Goal: Contribute content: Contribute content

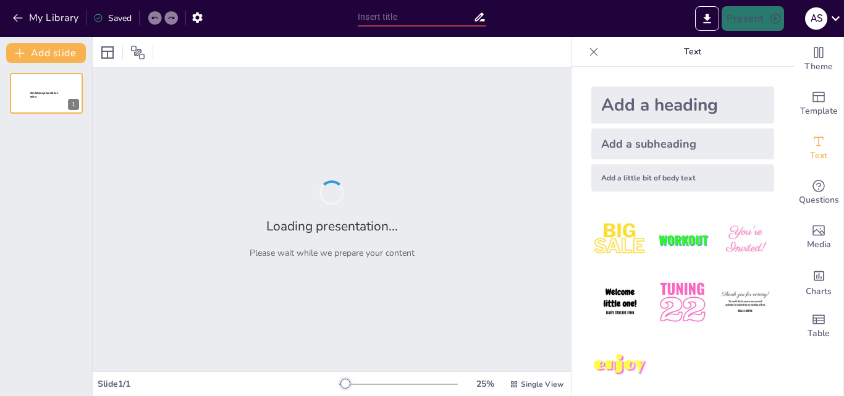
type input "Fundamentos de la Inteligencia Artificial: Un Taller Práctico"
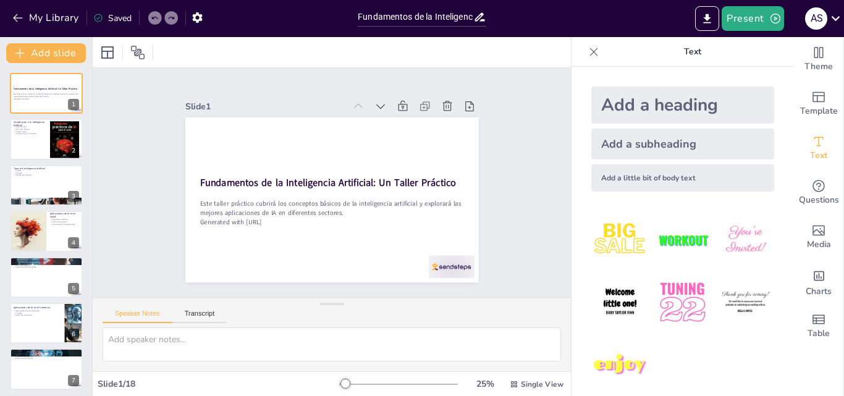
checkbox input "true"
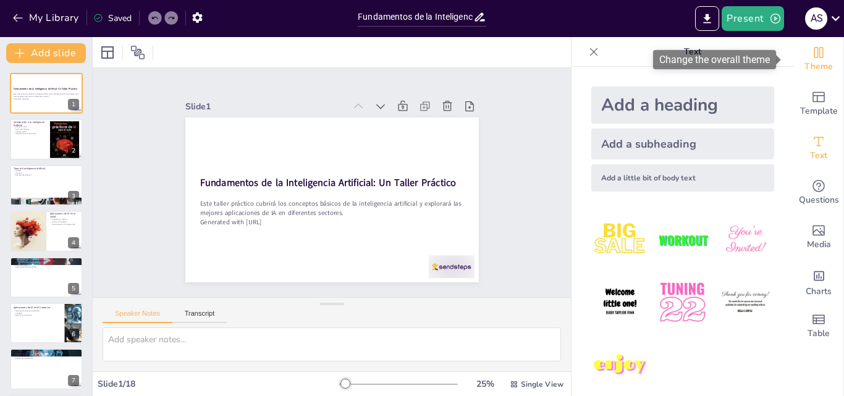
click at [814, 51] on icon "Change the overall theme" at bounding box center [818, 52] width 9 height 11
checkbox input "true"
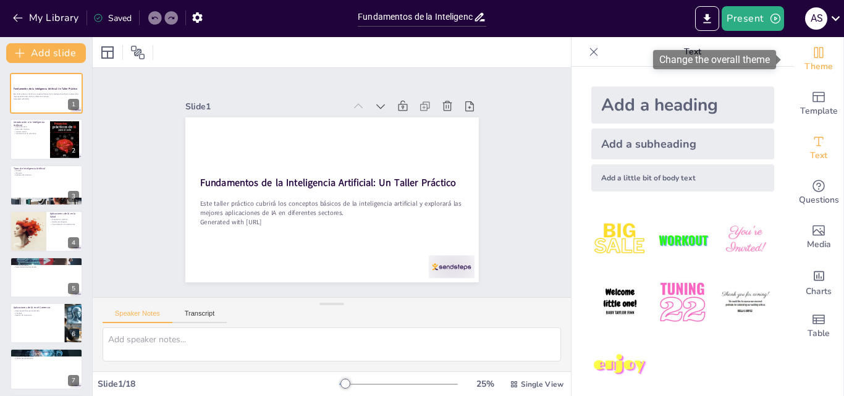
checkbox input "true"
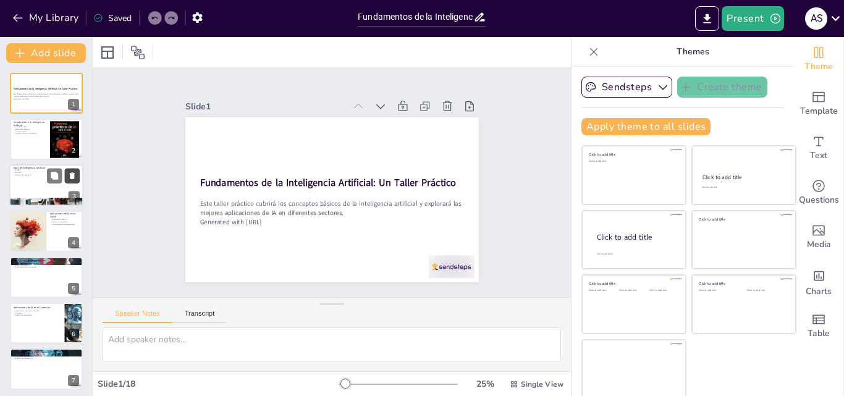
checkbox input "true"
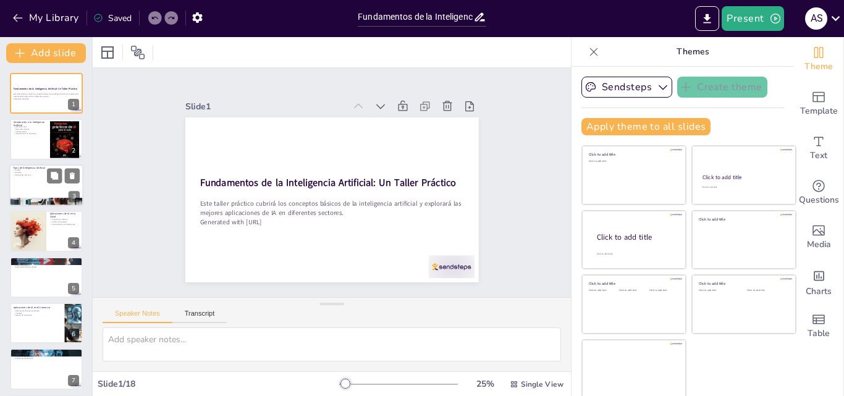
checkbox input "true"
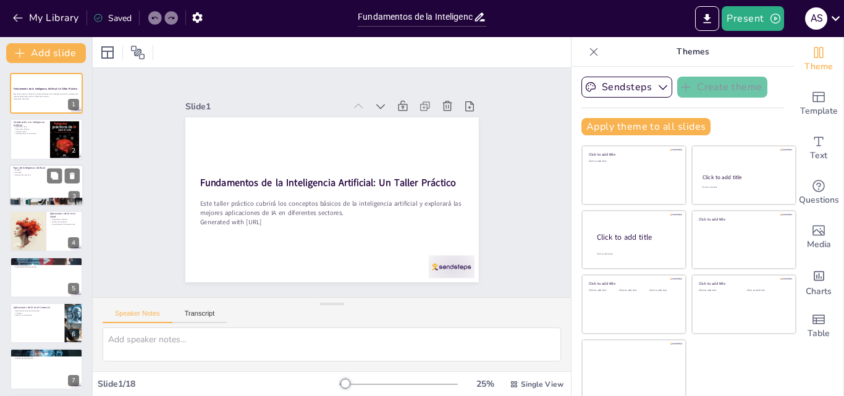
checkbox input "true"
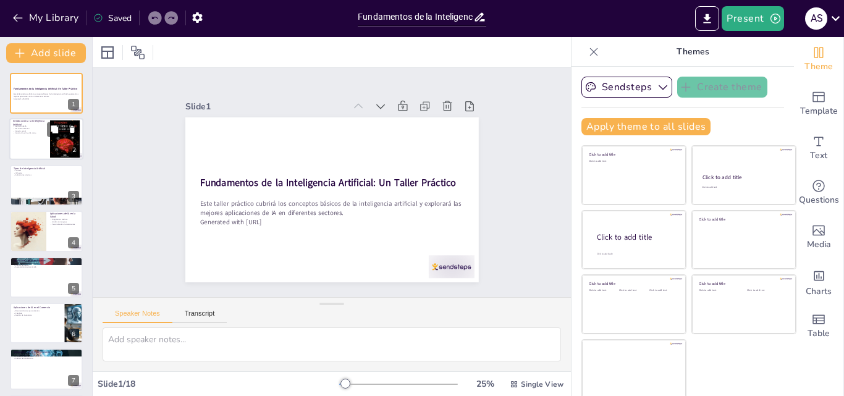
checkbox input "true"
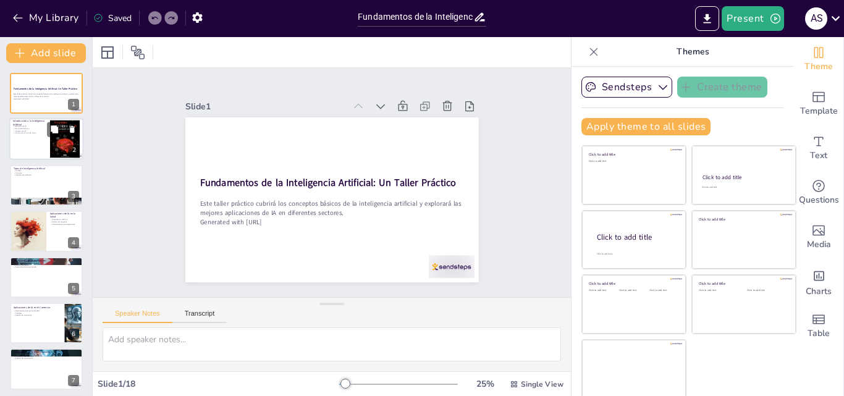
checkbox input "true"
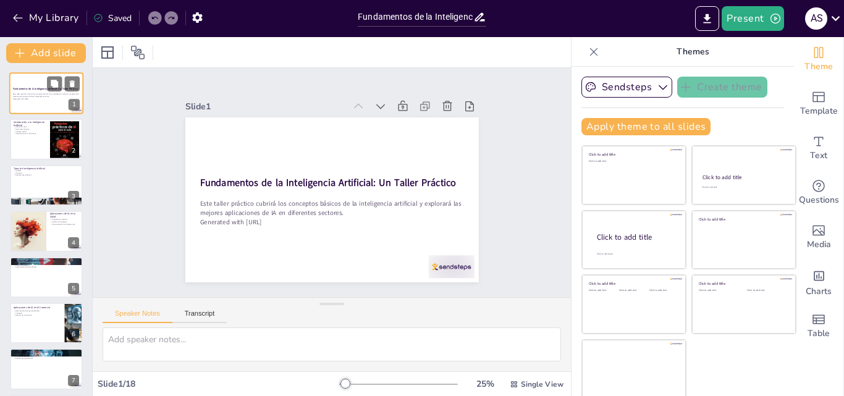
checkbox input "true"
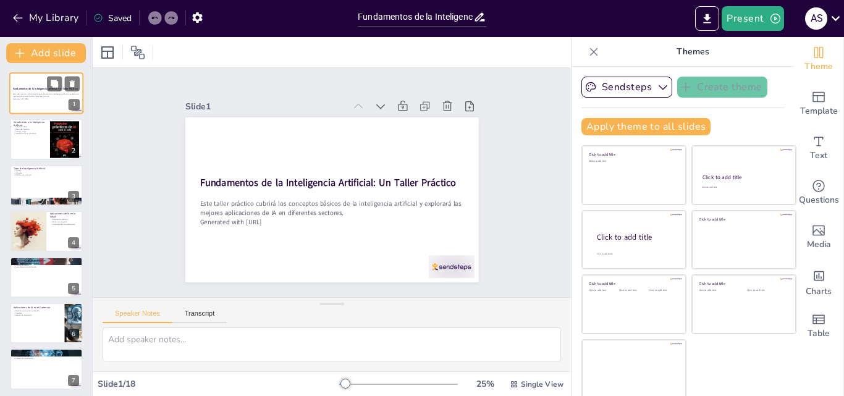
checkbox input "true"
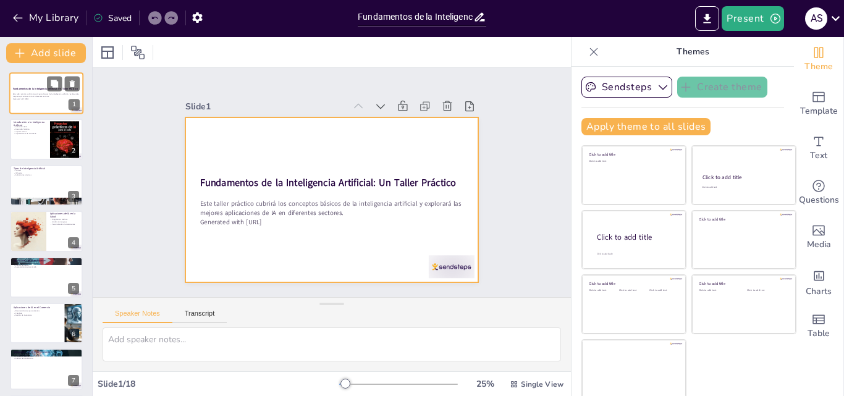
checkbox input "true"
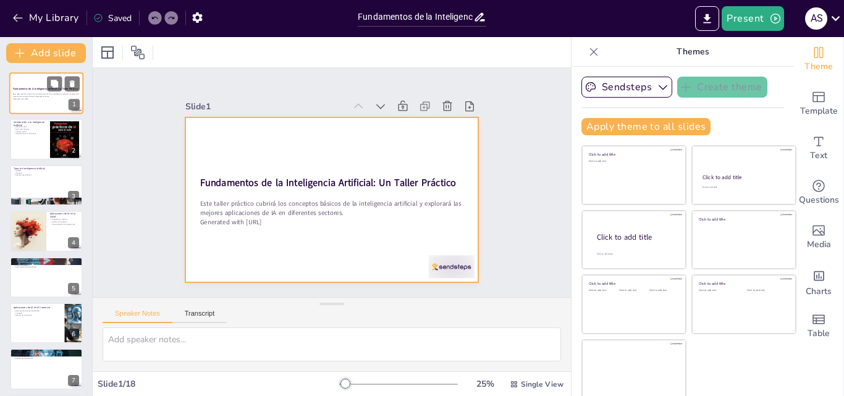
checkbox input "true"
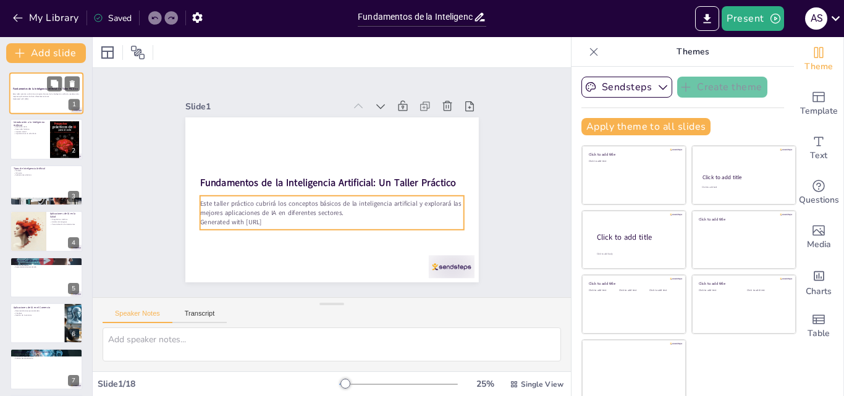
checkbox input "true"
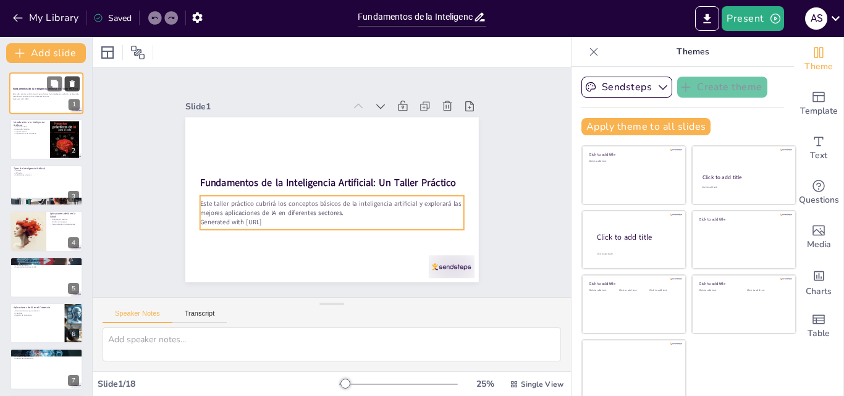
checkbox input "true"
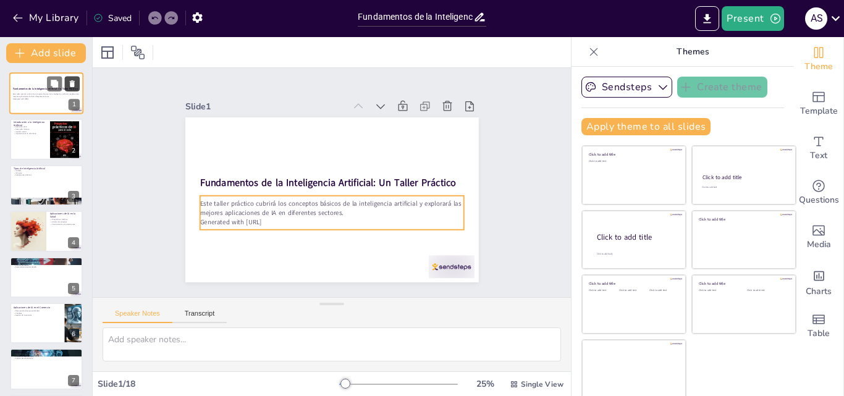
checkbox input "true"
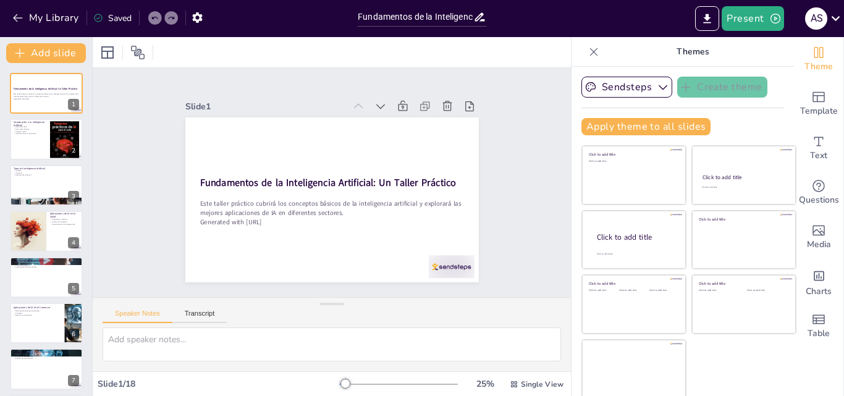
checkbox input "true"
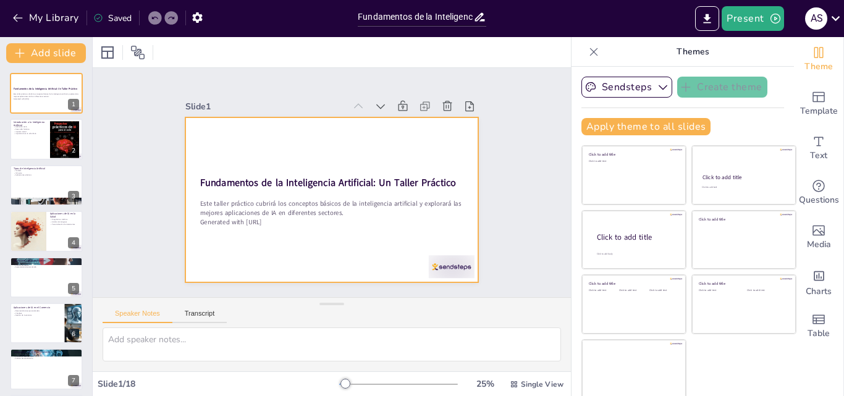
checkbox input "true"
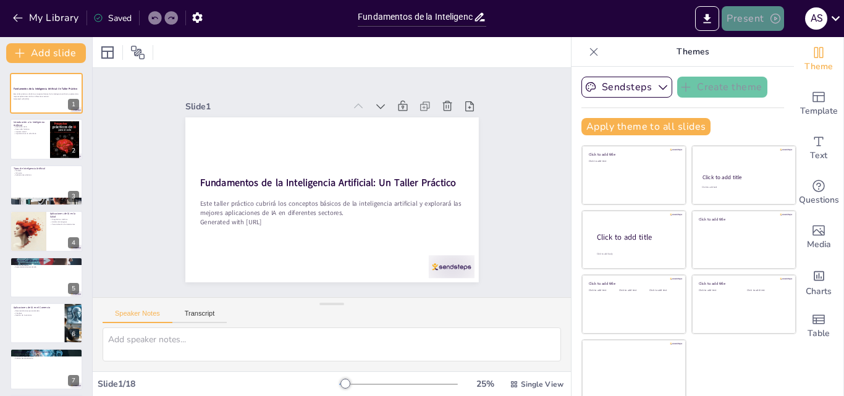
click at [747, 17] on button "Present" at bounding box center [752, 18] width 62 height 25
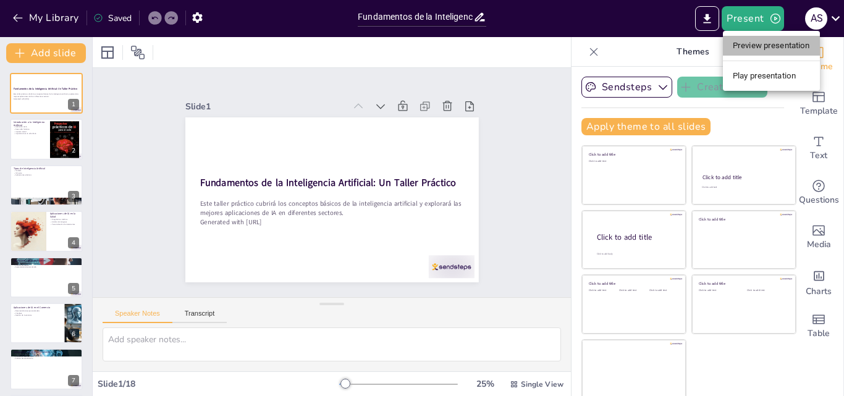
click at [744, 43] on li "Preview presentation" at bounding box center [771, 46] width 97 height 20
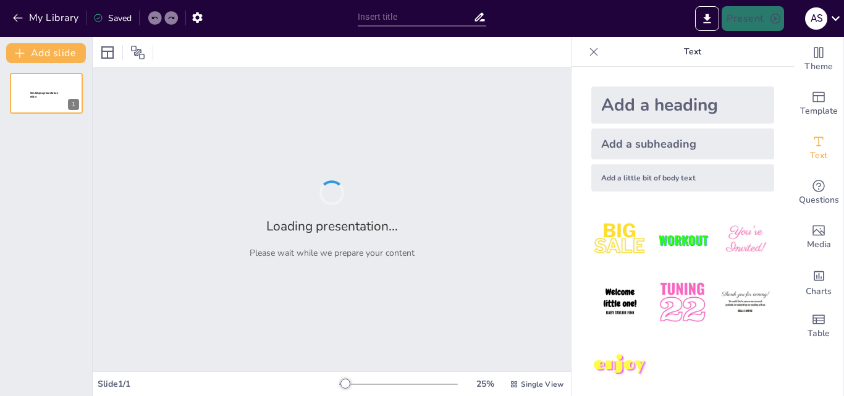
click at [770, 172] on div "Add a heading Add a subheading Add a little bit of body text" at bounding box center [682, 231] width 222 height 329
type input "Fundamentos de la Inteligencia Artificial: Un Taller Práctico"
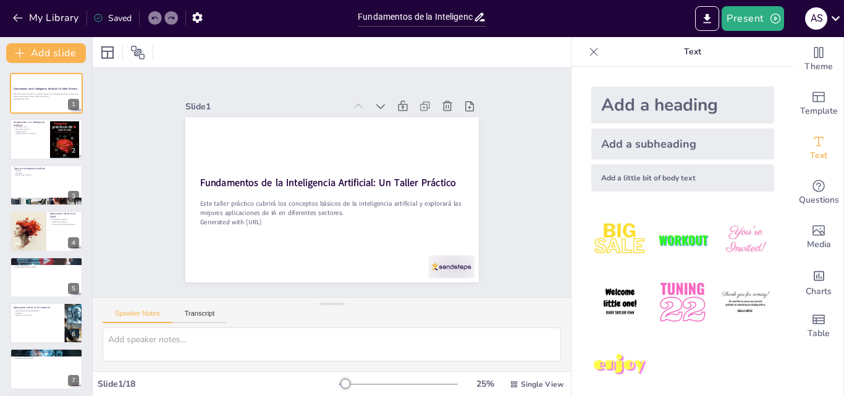
checkbox input "true"
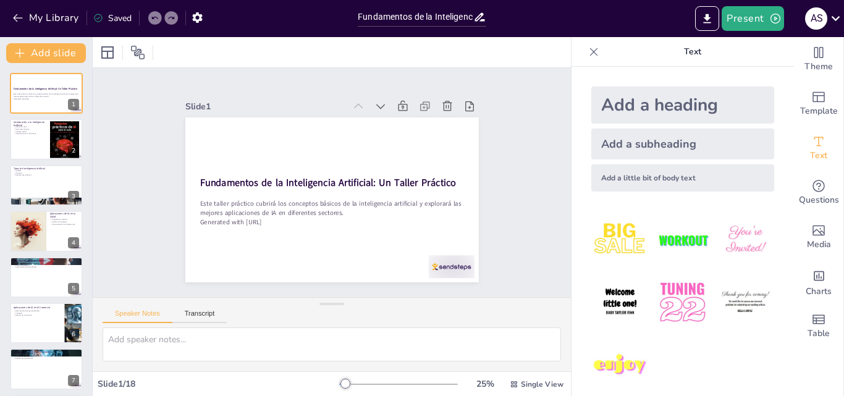
checkbox input "true"
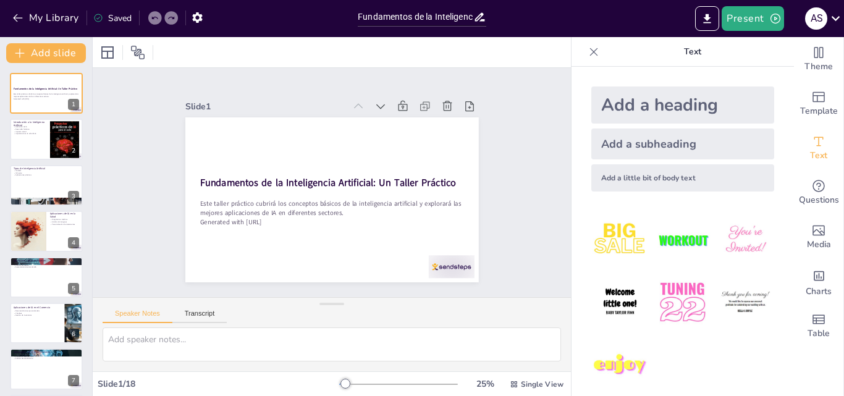
checkbox input "true"
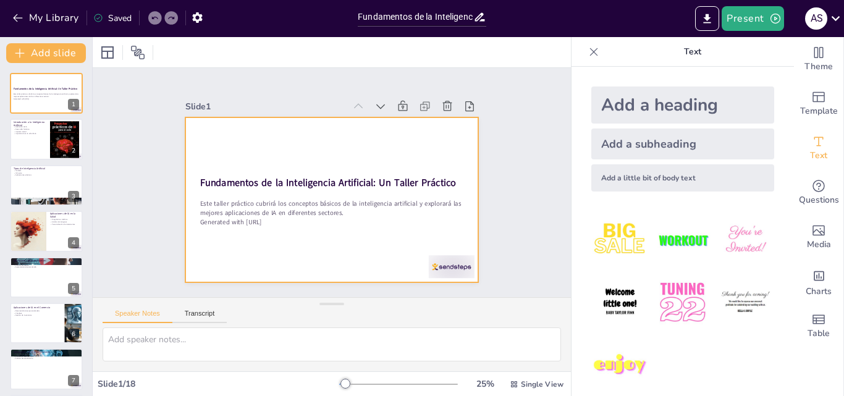
checkbox input "true"
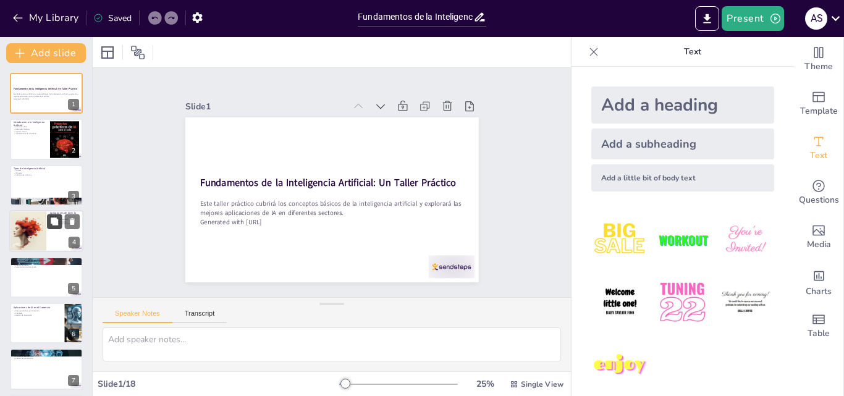
checkbox input "true"
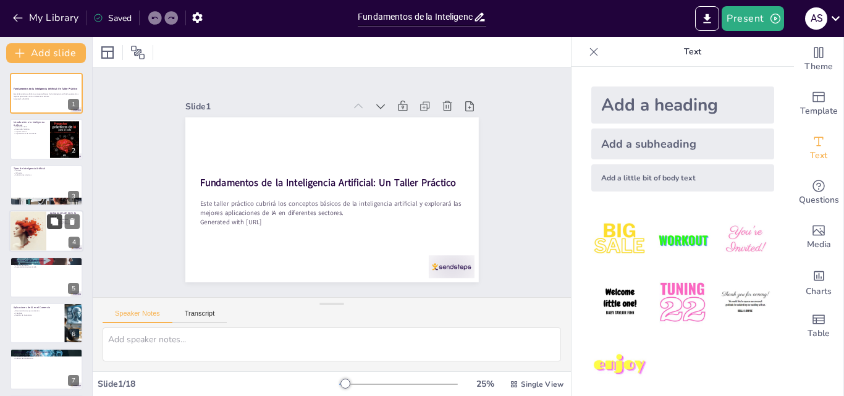
checkbox input "true"
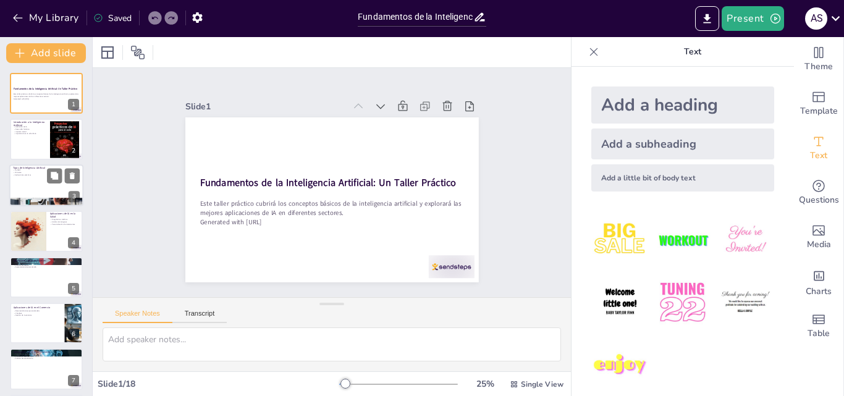
checkbox input "true"
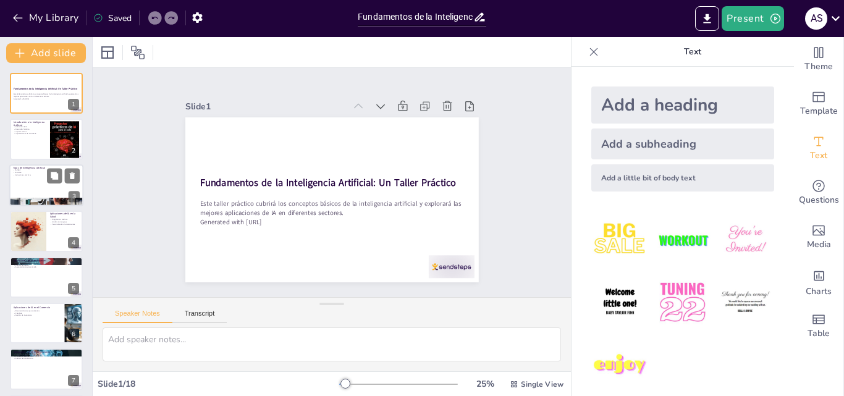
checkbox input "true"
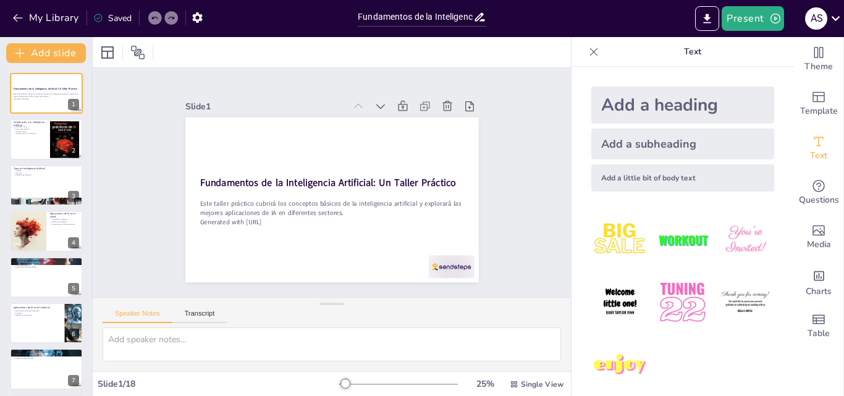
checkbox input "true"
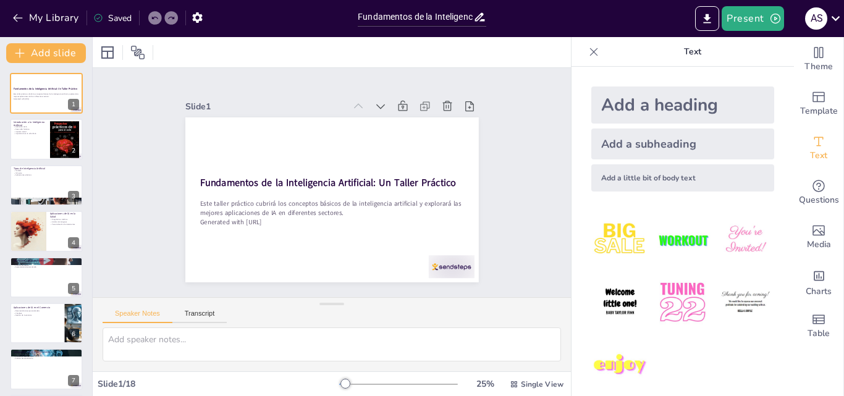
checkbox input "true"
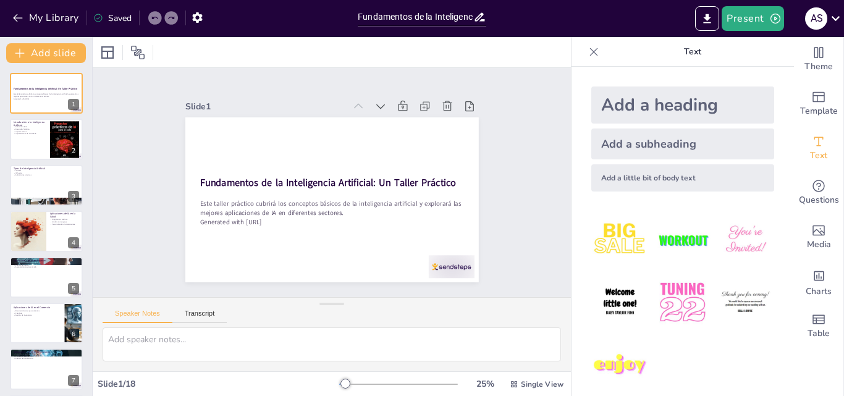
checkbox input "true"
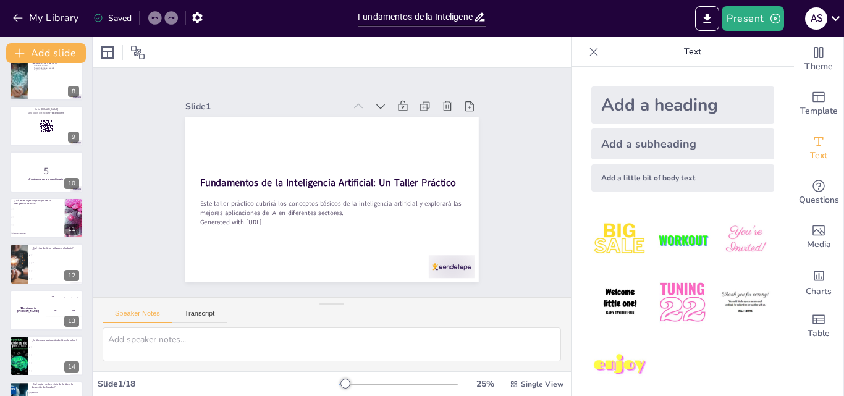
scroll to position [350, 0]
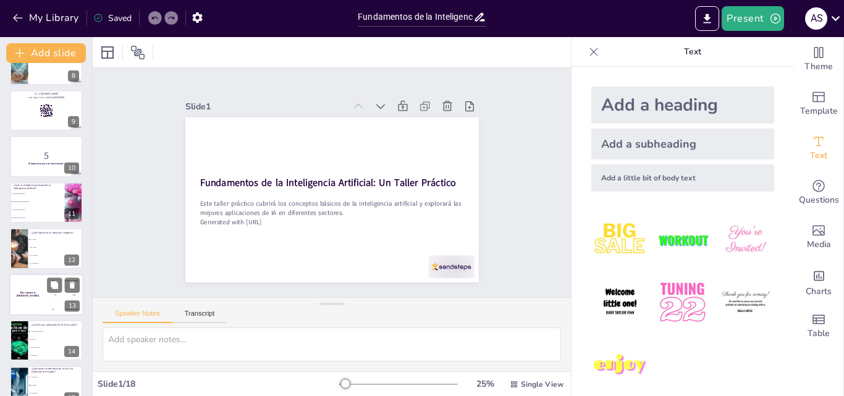
checkbox input "true"
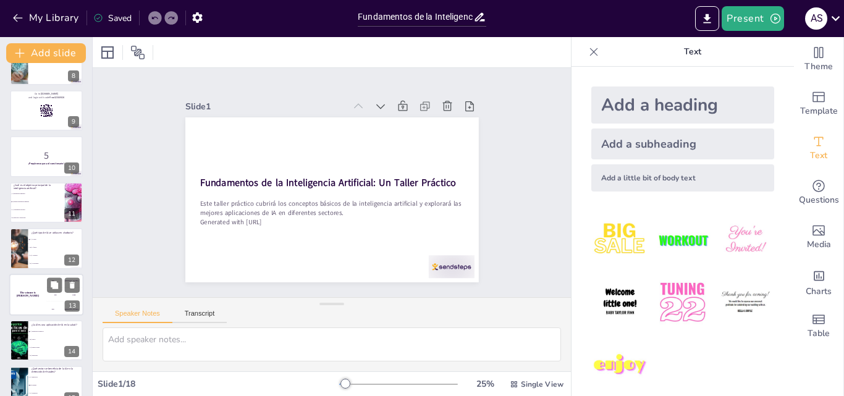
checkbox input "true"
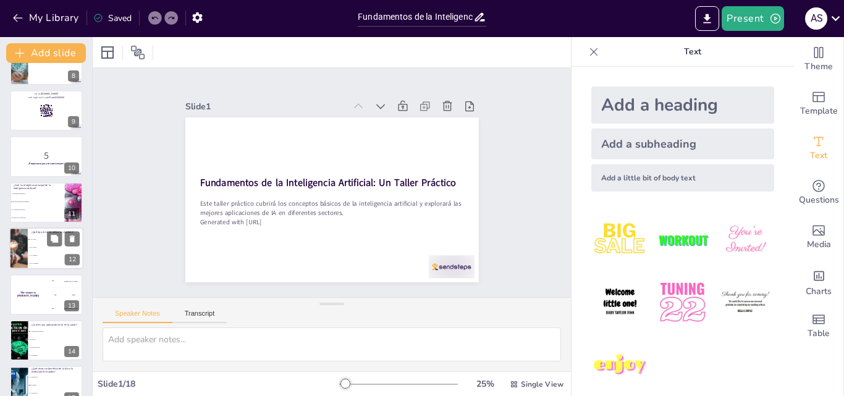
checkbox input "true"
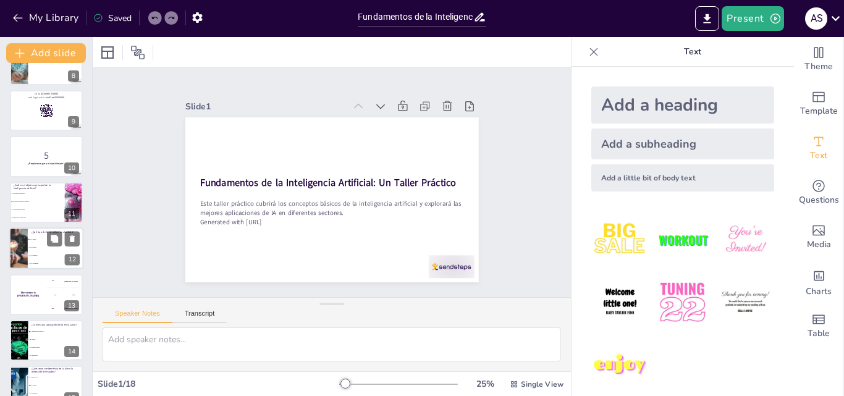
checkbox input "true"
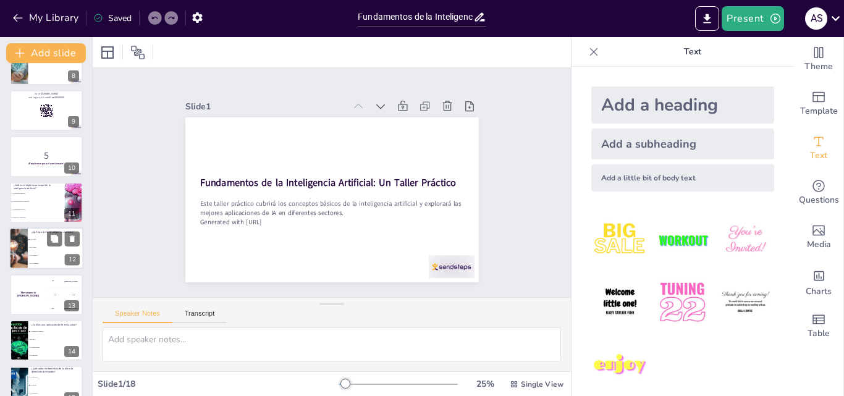
checkbox input "true"
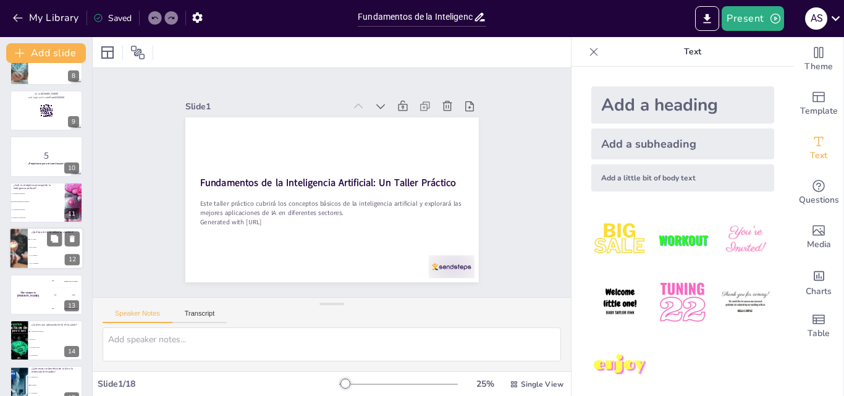
checkbox input "true"
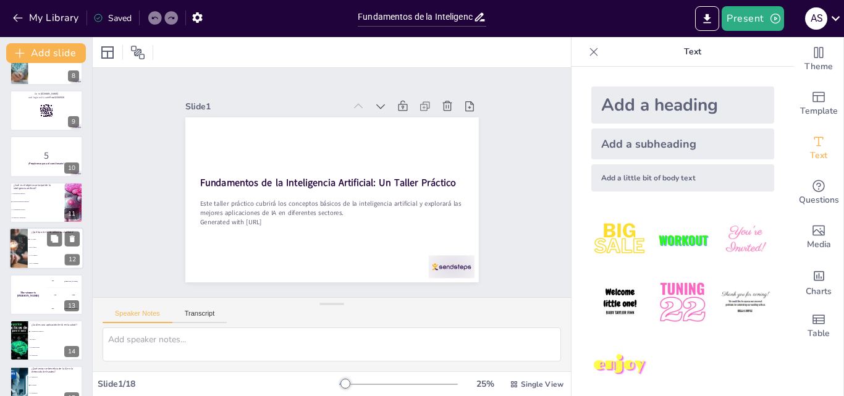
checkbox input "true"
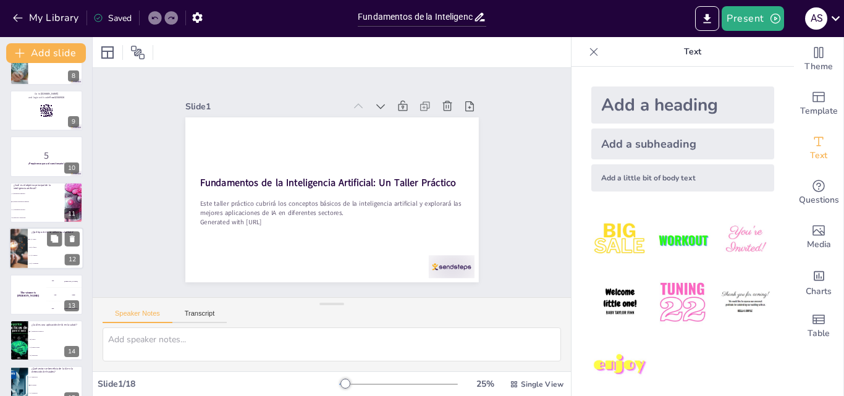
checkbox input "true"
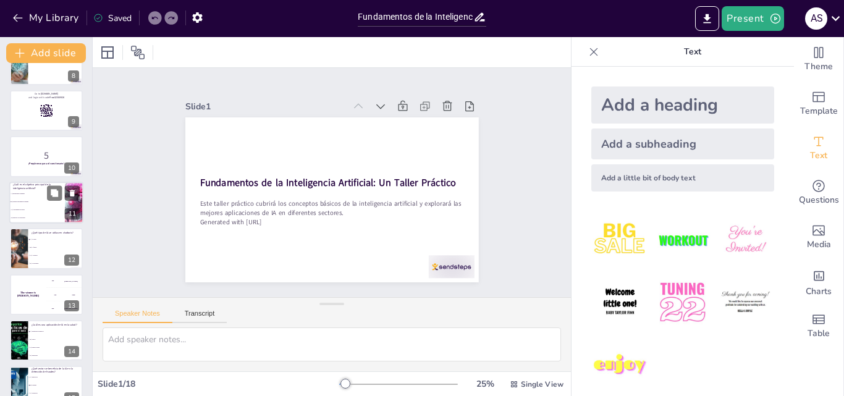
checkbox input "true"
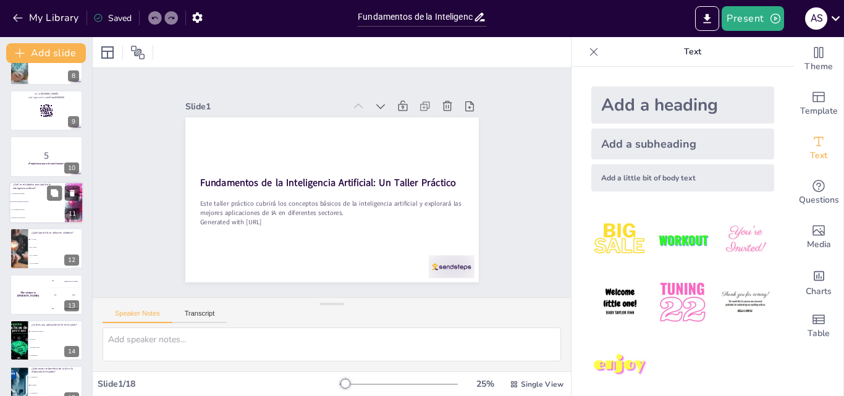
checkbox input "true"
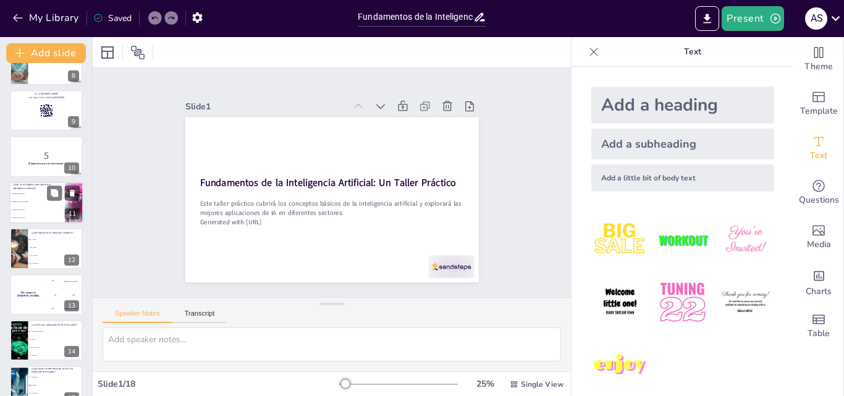
checkbox input "true"
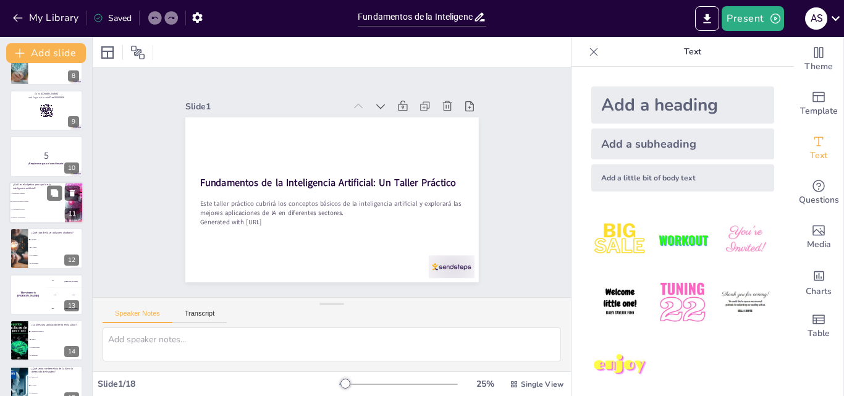
click at [29, 214] on li "D) Mejorar la creatividad" at bounding box center [37, 218] width 56 height 8
type textarea "La respuesta correcta es B) Simular inteligencia humana, ya que el objetivo pri…"
checkbox input "true"
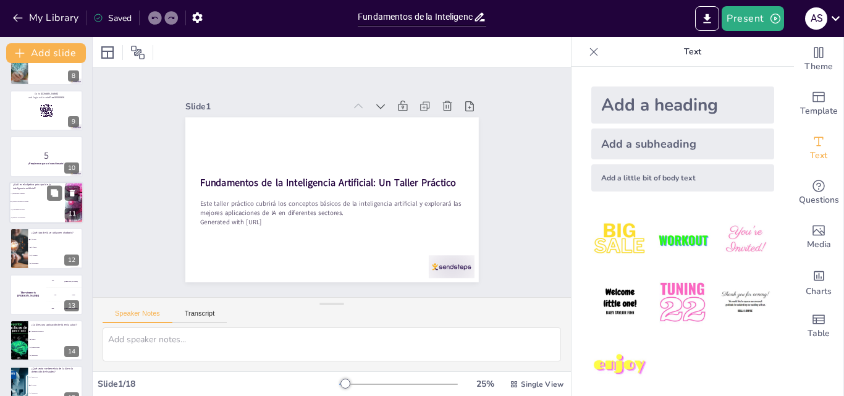
checkbox input "true"
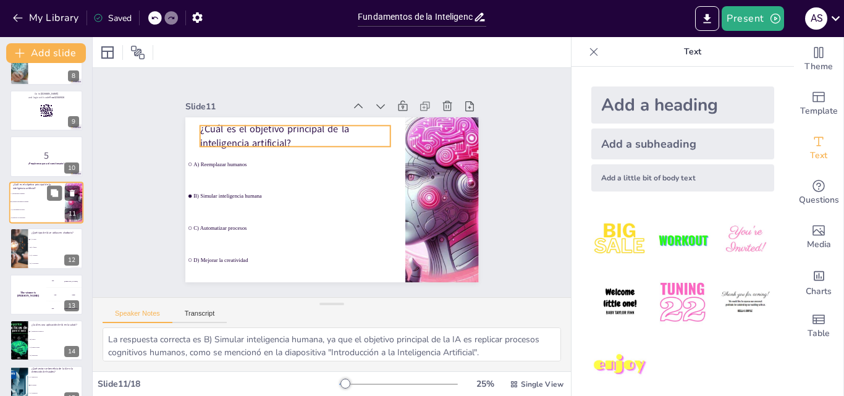
scroll to position [323, 0]
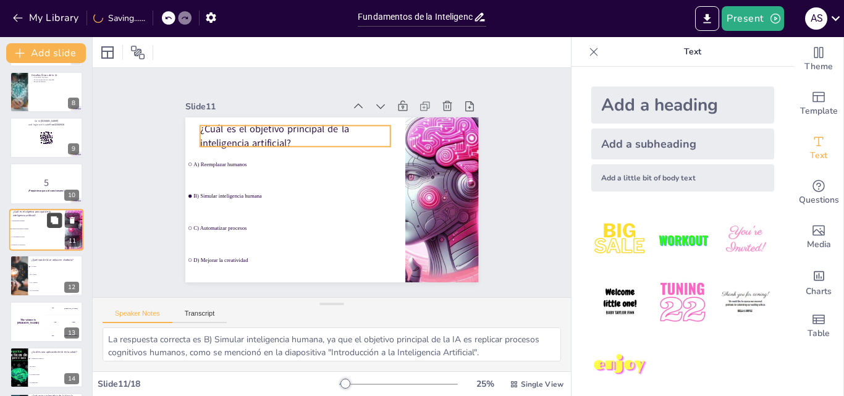
checkbox input "true"
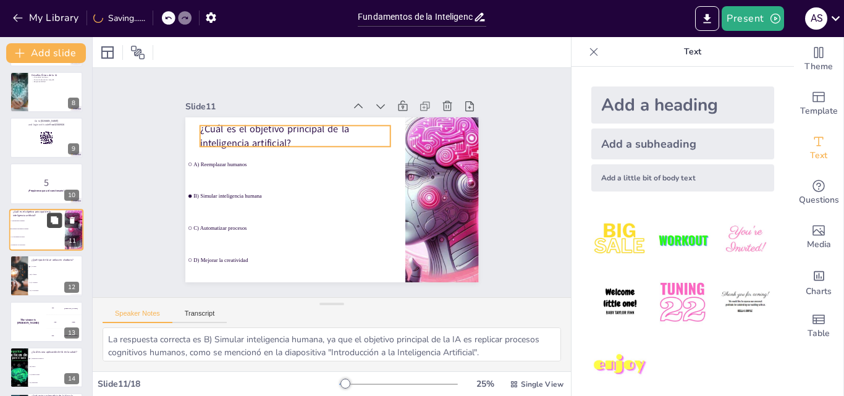
checkbox input "true"
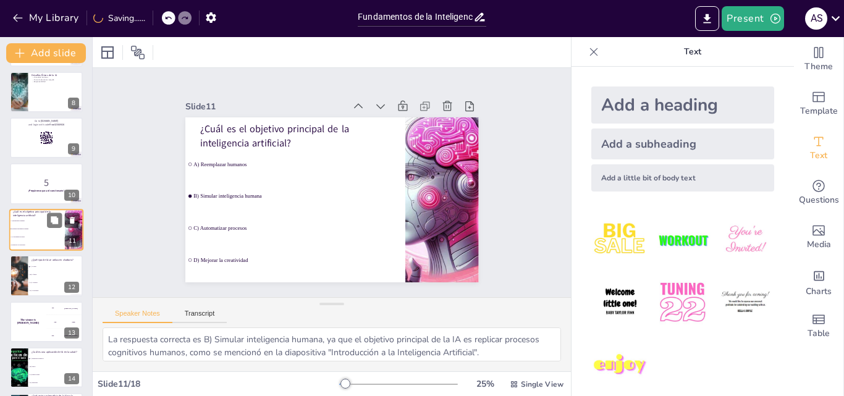
checkbox input "true"
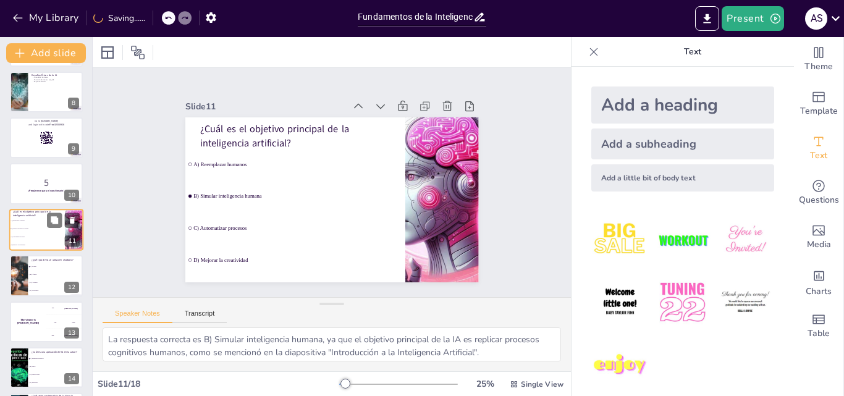
checkbox input "true"
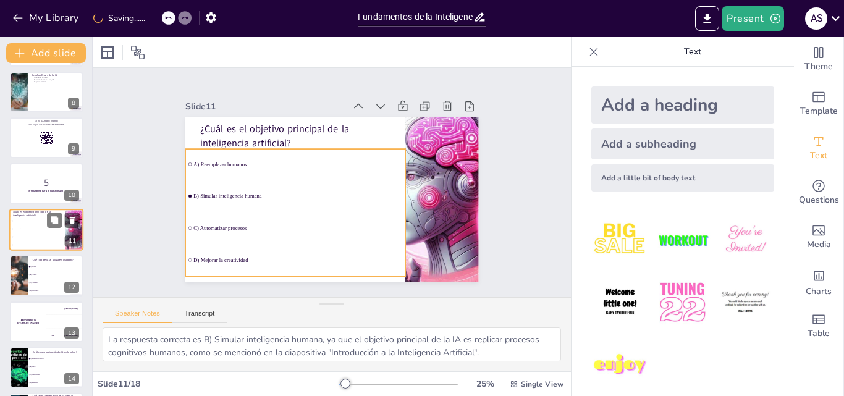
checkbox input "true"
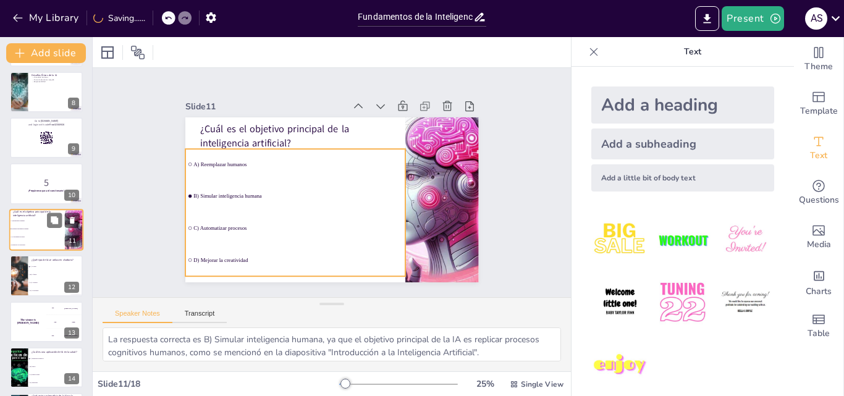
checkbox input "true"
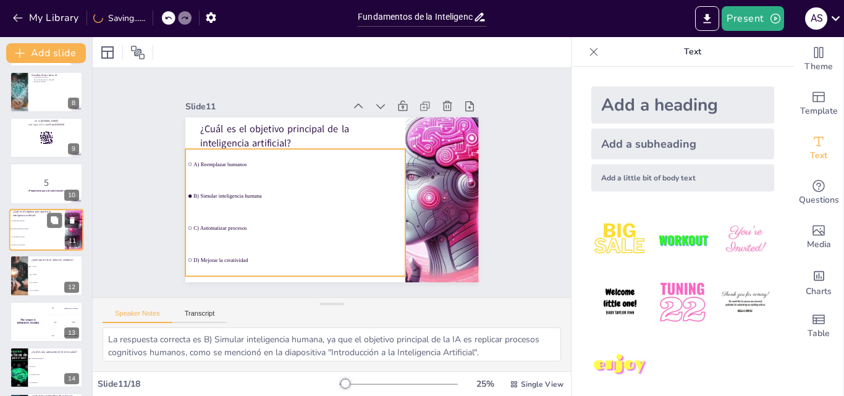
checkbox input "true"
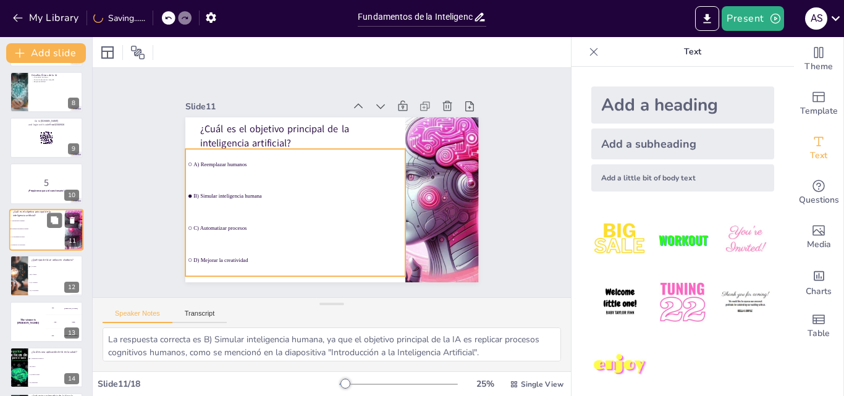
checkbox input "true"
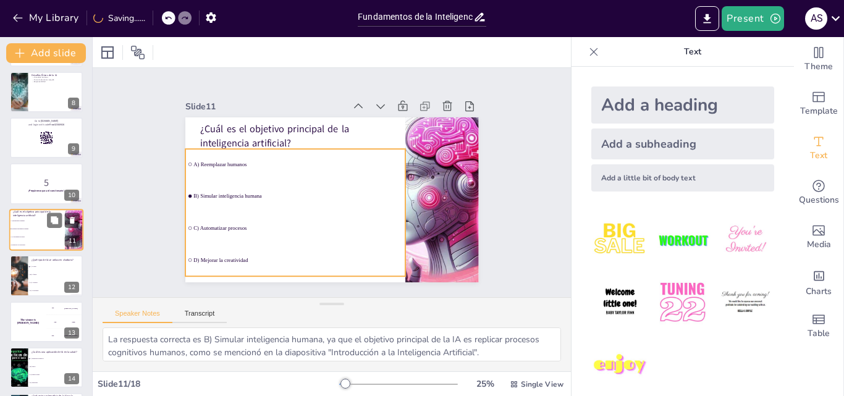
checkbox input "true"
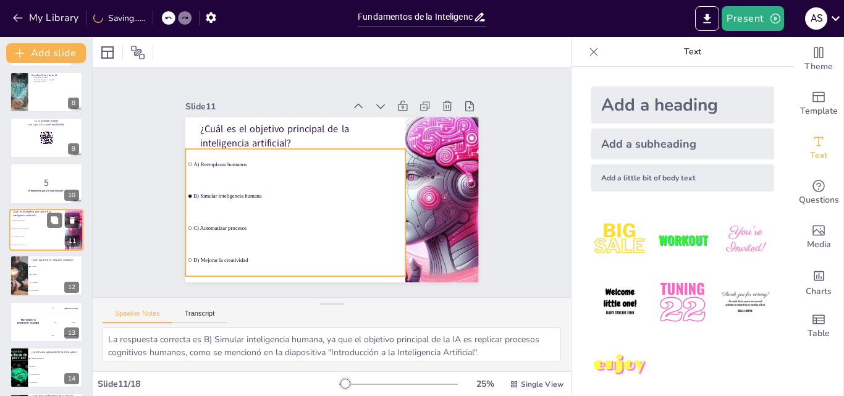
checkbox input "true"
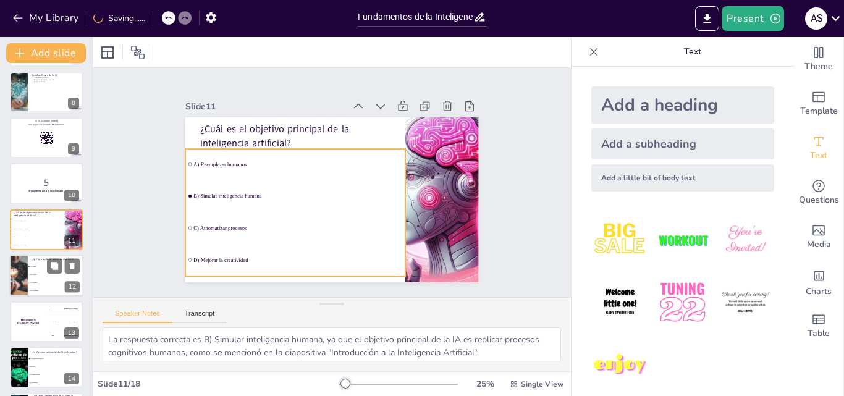
checkbox input "true"
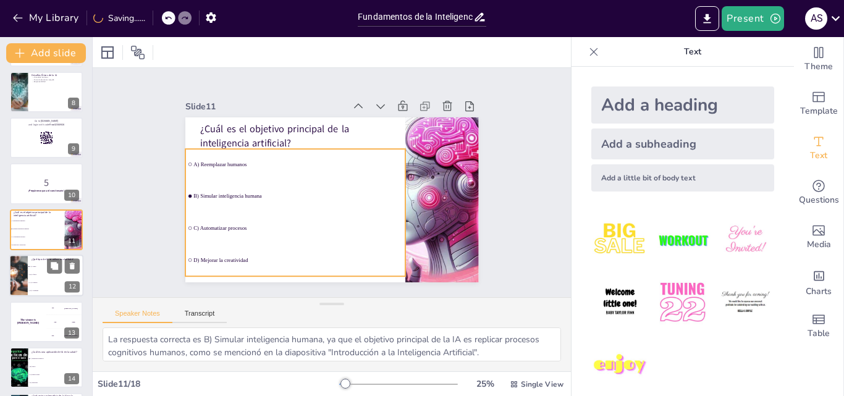
checkbox input "true"
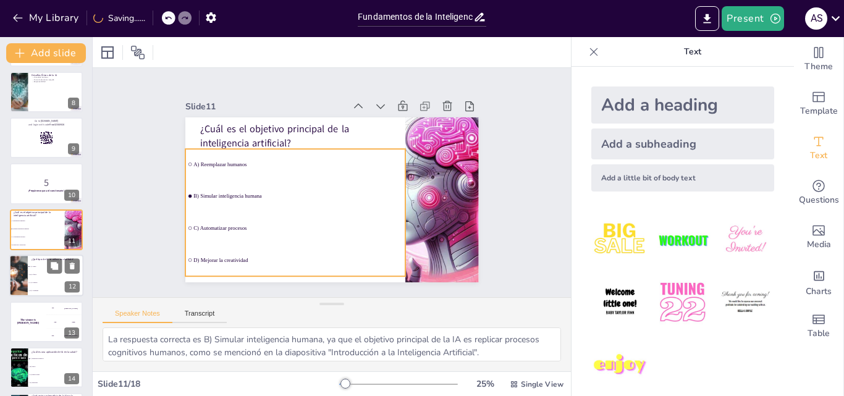
checkbox input "true"
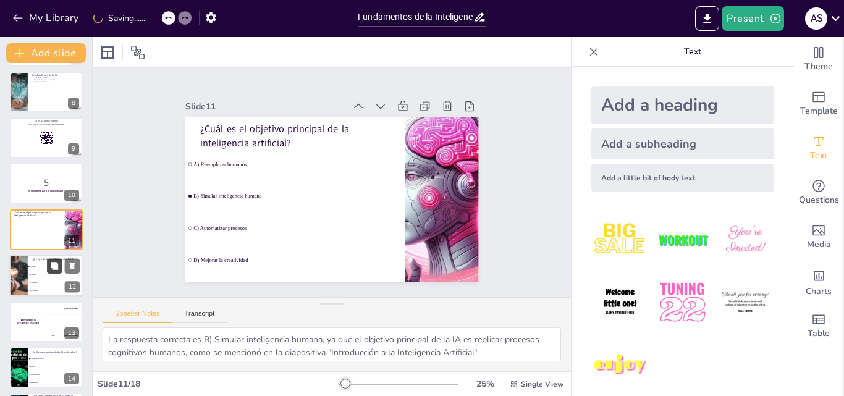
checkbox input "true"
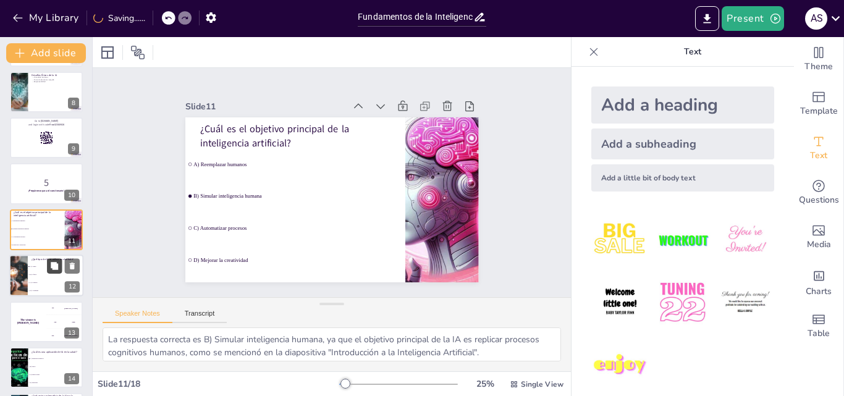
checkbox input "true"
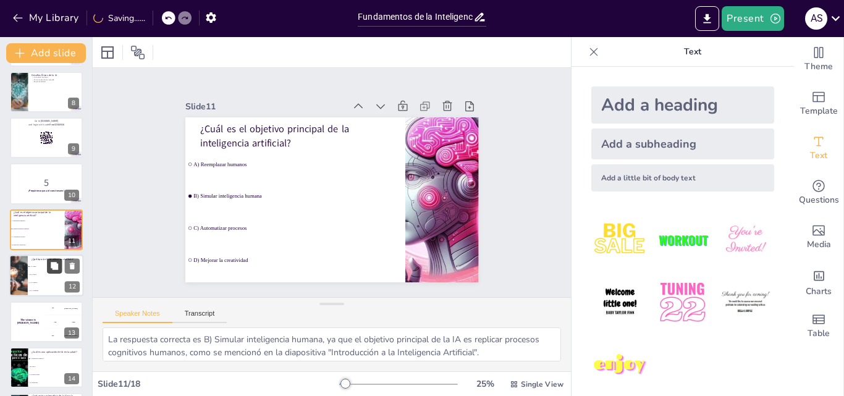
checkbox input "true"
click at [56, 271] on button at bounding box center [54, 266] width 15 height 15
type textarea "La respuesta correcta es A) IA débil, ya que los chatbots son ejemplos de intel…"
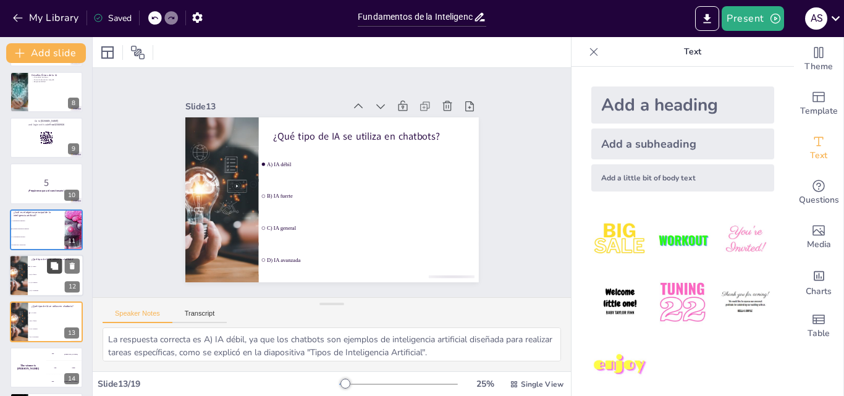
checkbox input "true"
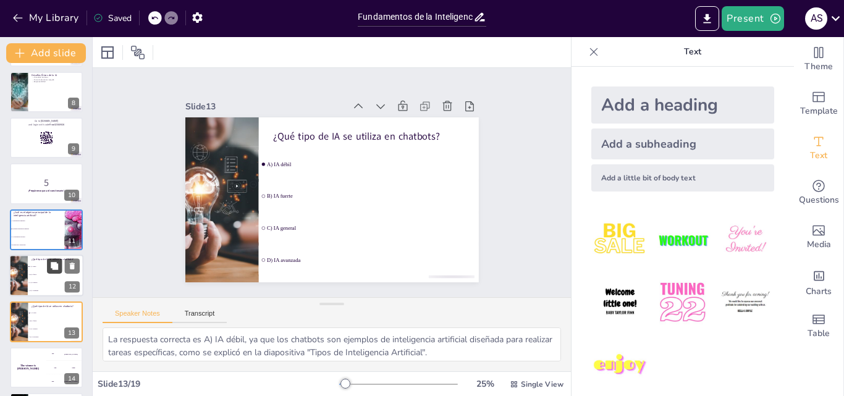
checkbox input "true"
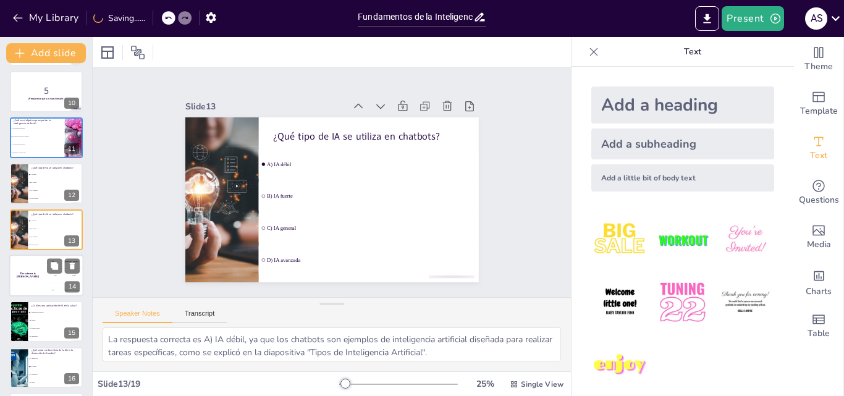
checkbox input "true"
click at [748, 17] on button "Present" at bounding box center [752, 18] width 62 height 25
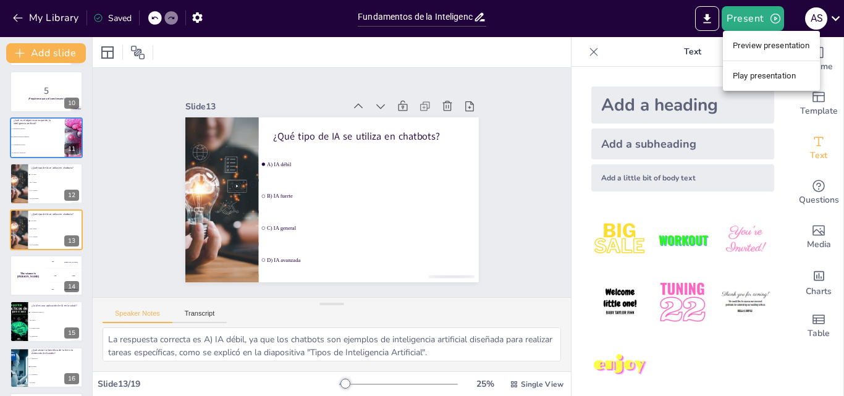
click at [740, 77] on li "Play presentation" at bounding box center [771, 76] width 97 height 20
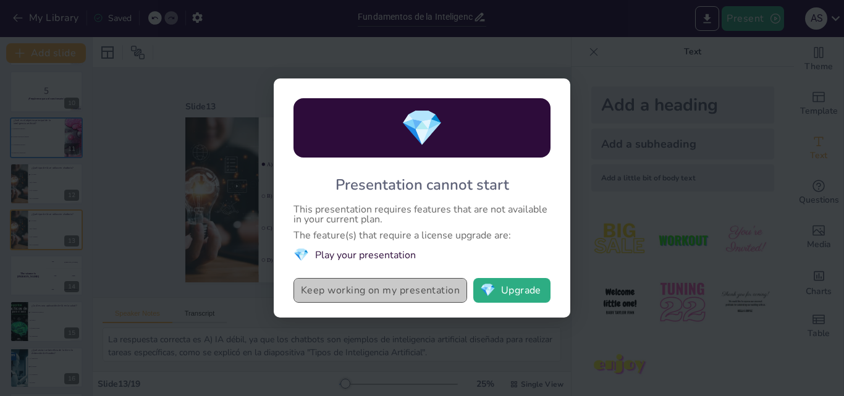
click at [412, 294] on button "Keep working on my presentation" at bounding box center [380, 290] width 174 height 25
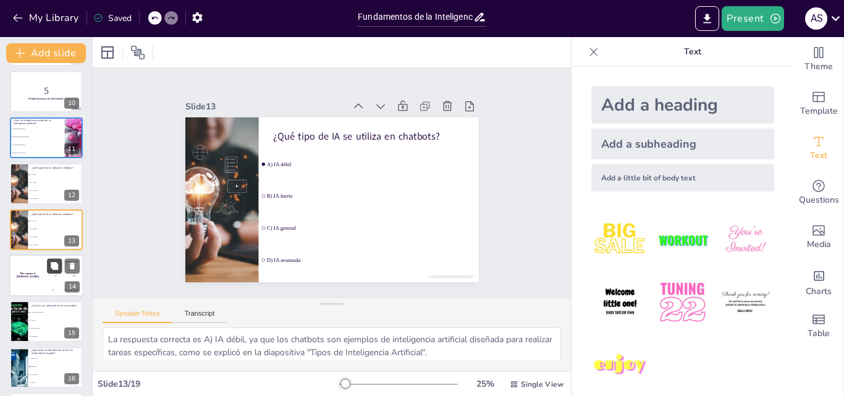
click at [47, 272] on button at bounding box center [54, 265] width 15 height 15
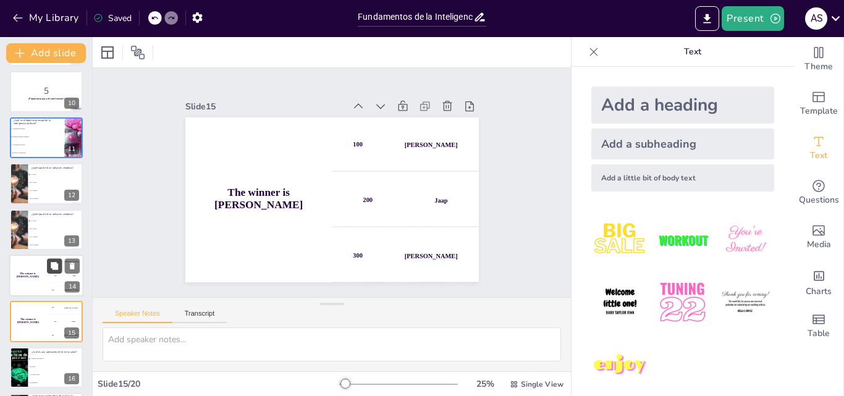
scroll to position [507, 0]
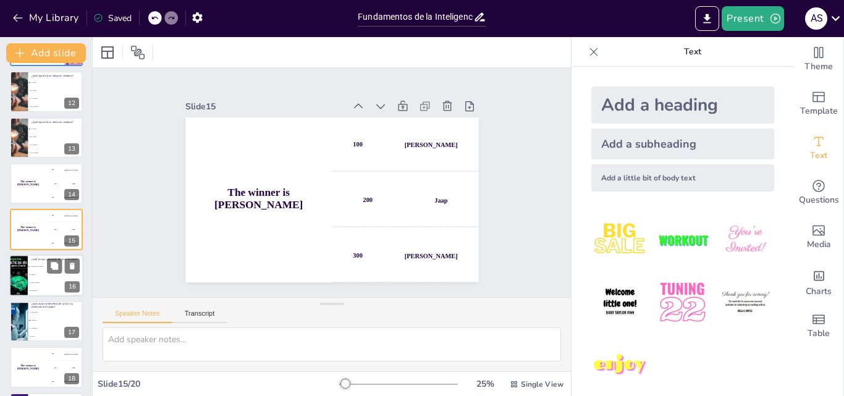
click at [36, 275] on li "B) Juegos" at bounding box center [56, 275] width 56 height 8
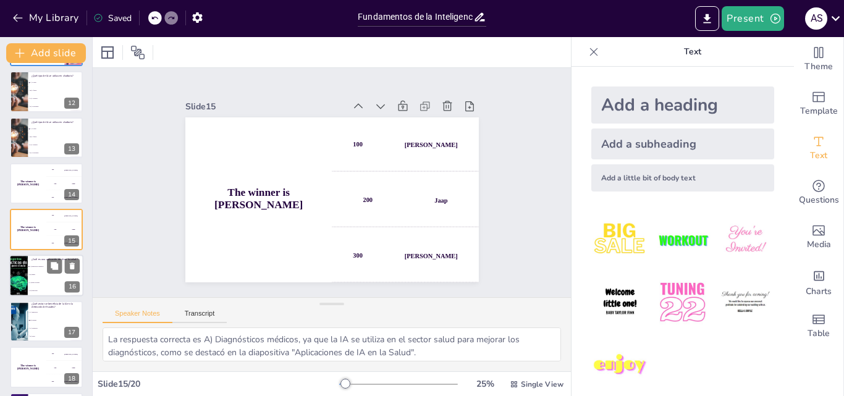
scroll to position [553, 0]
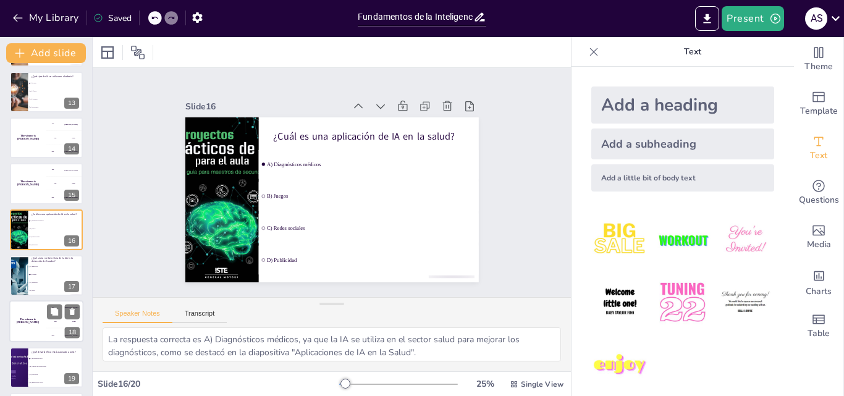
click at [43, 316] on div "The winner is [PERSON_NAME]" at bounding box center [27, 322] width 37 height 42
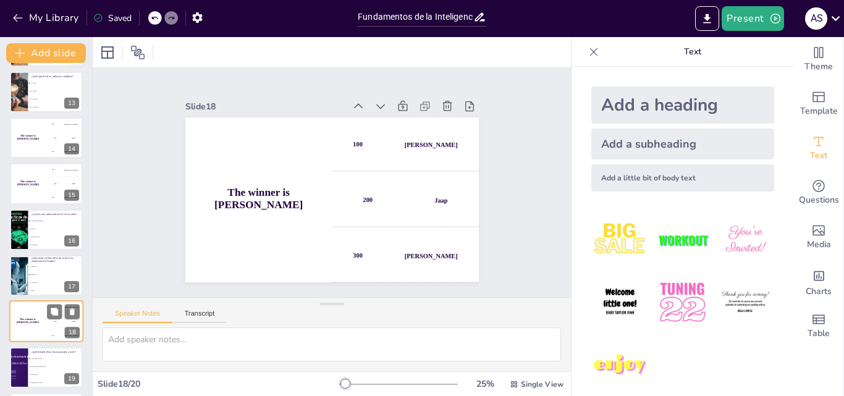
scroll to position [601, 0]
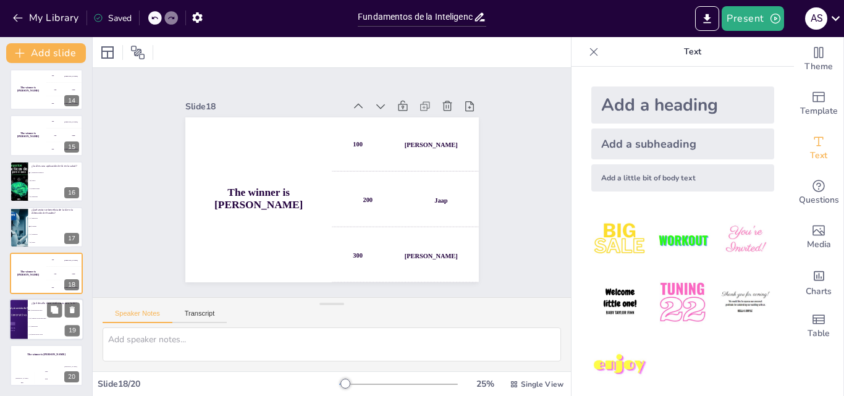
click at [43, 315] on li "B) Aumento de productividad" at bounding box center [56, 318] width 56 height 8
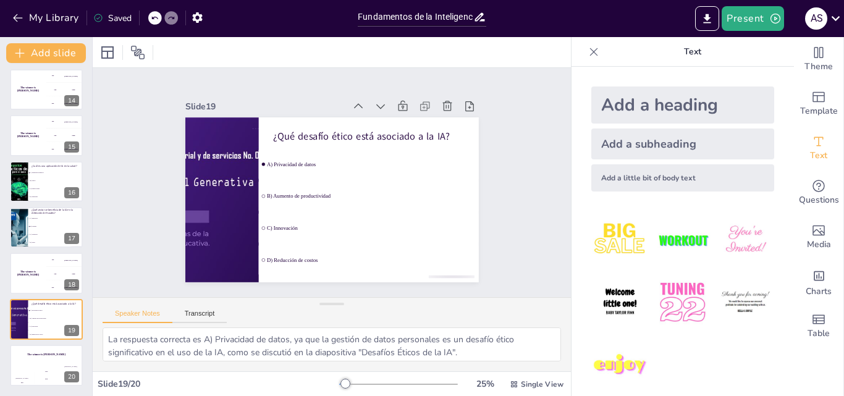
click at [491, 54] on div at bounding box center [332, 52] width 478 height 30
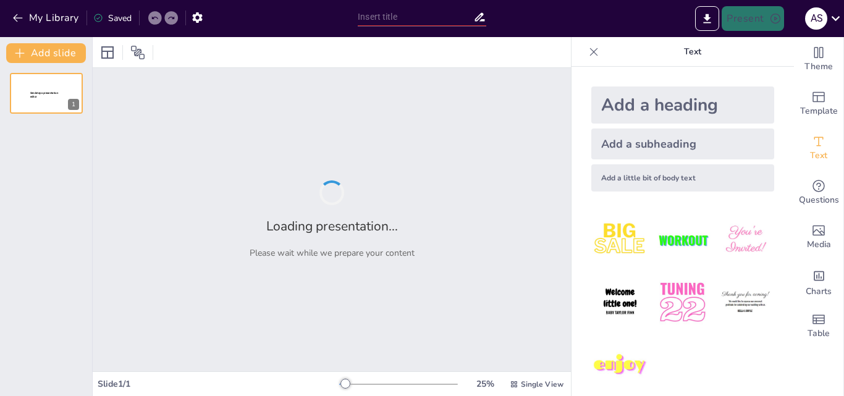
type input "Fundamentos de la Inteligencia Artificial: Un Taller Práctico"
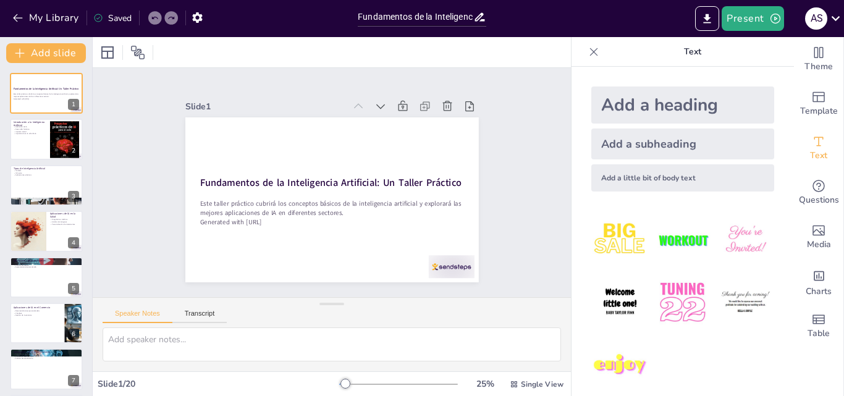
checkbox input "true"
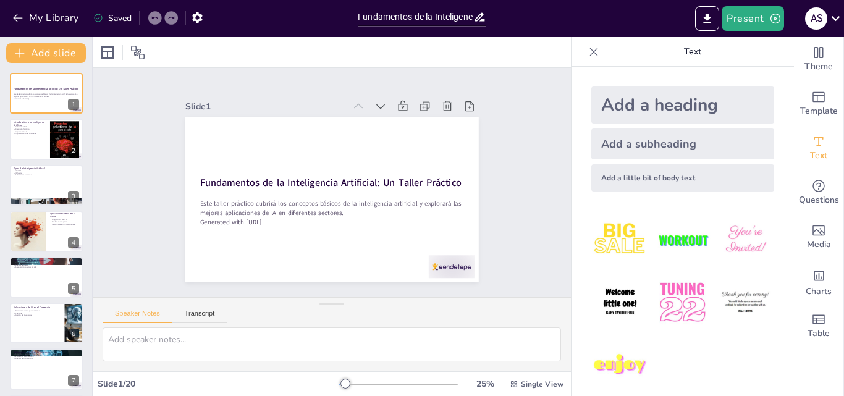
checkbox input "true"
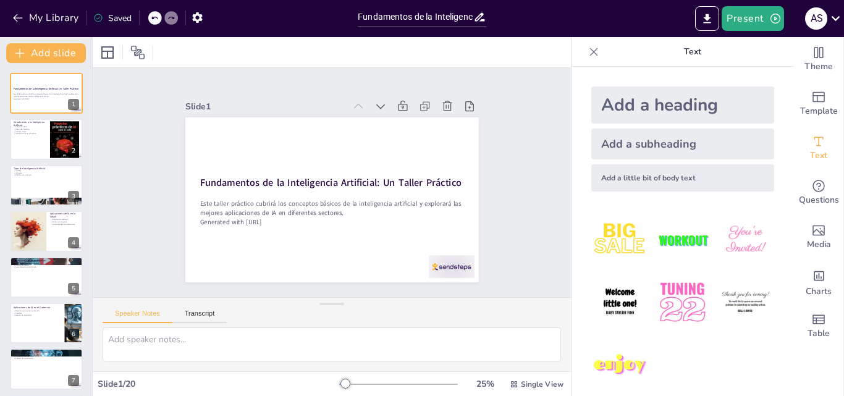
checkbox input "true"
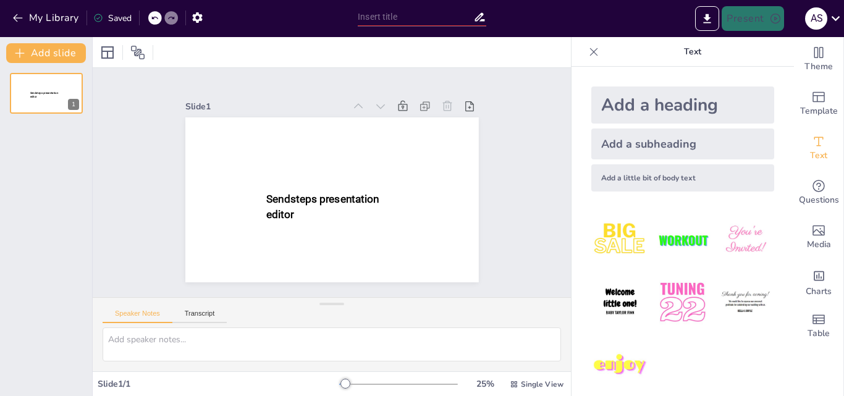
type input "Fundamentos de la Inteligencia Artificial: Un Taller Práctico"
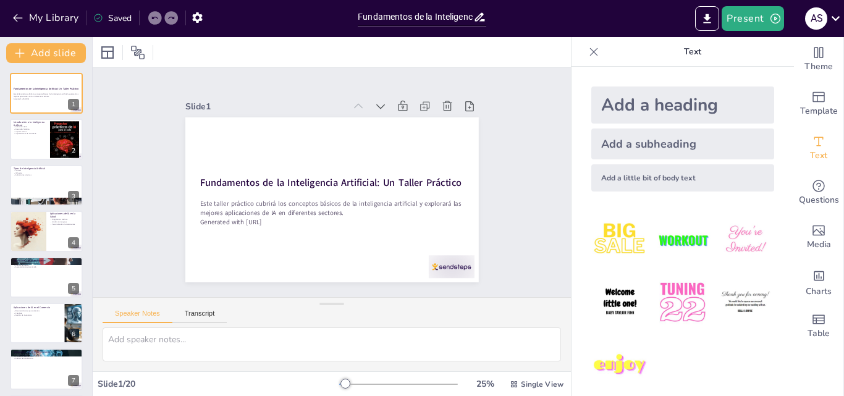
checkbox input "true"
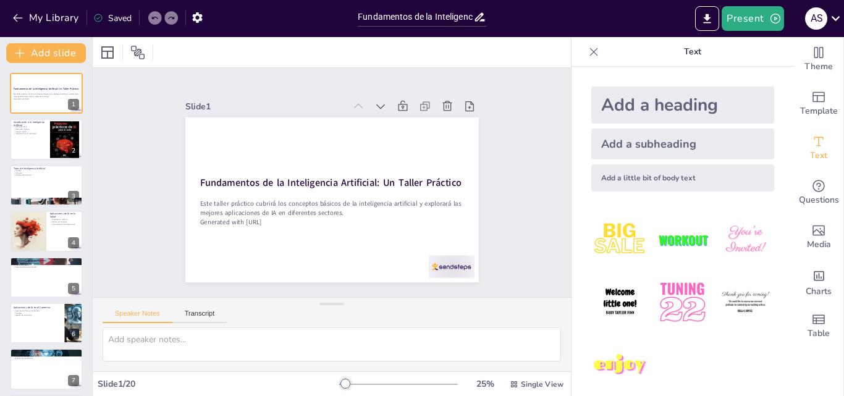
checkbox input "true"
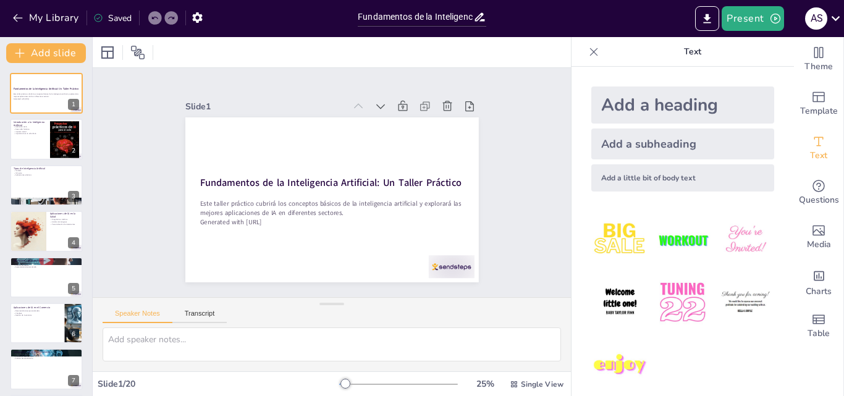
checkbox input "true"
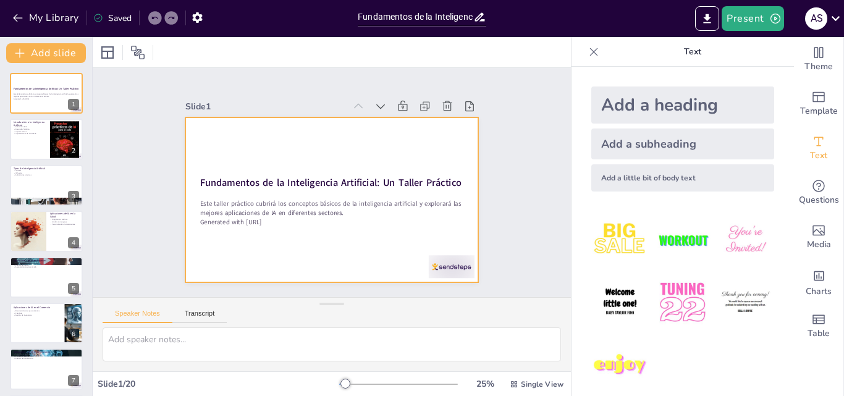
checkbox input "true"
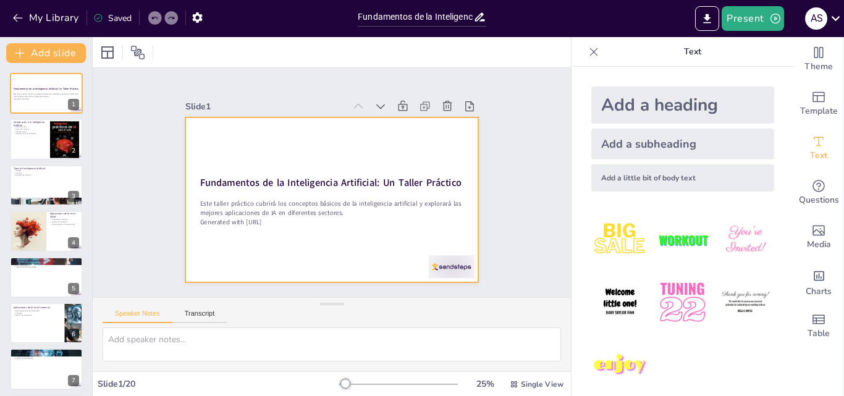
checkbox input "true"
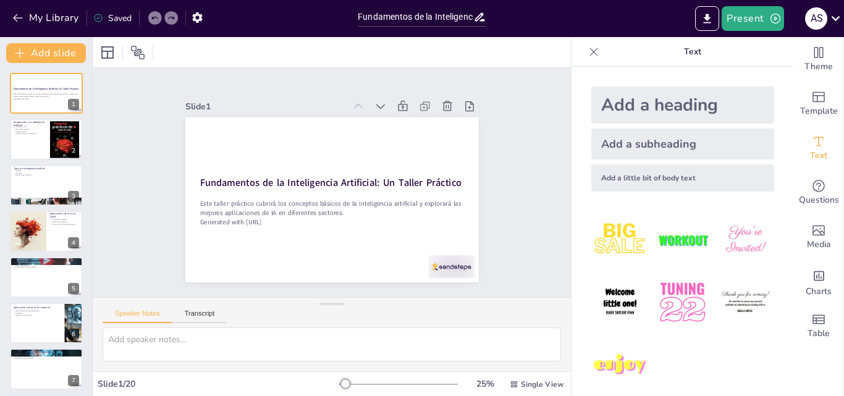
checkbox input "true"
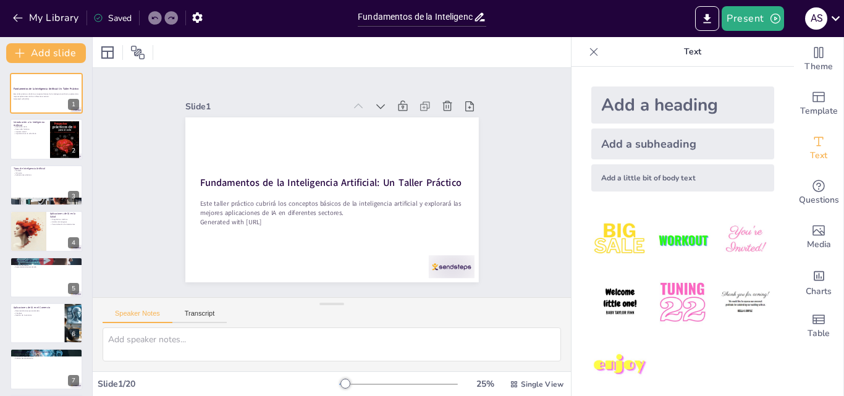
checkbox input "true"
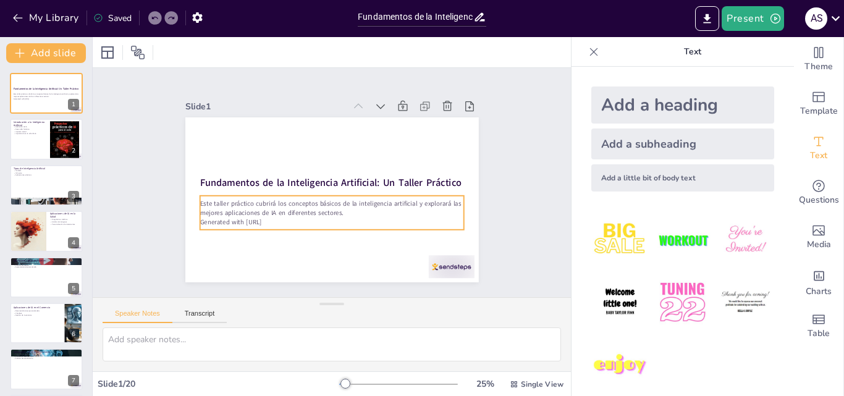
checkbox input "true"
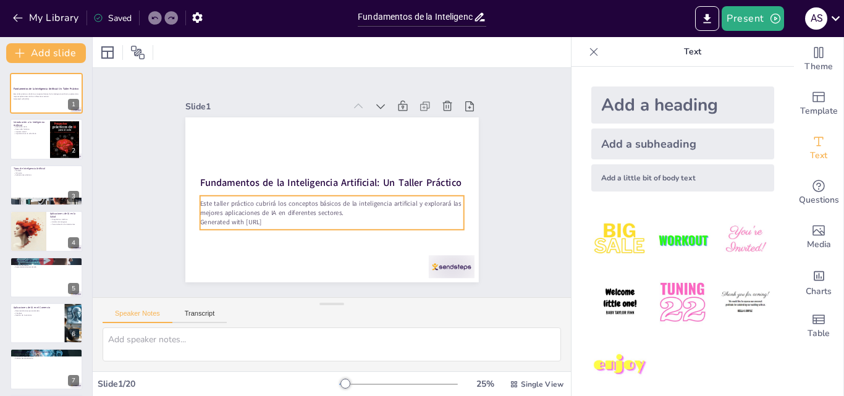
checkbox input "true"
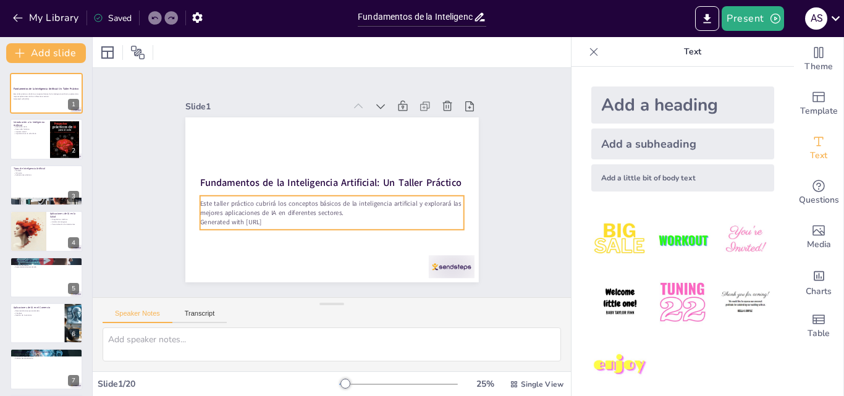
checkbox input "true"
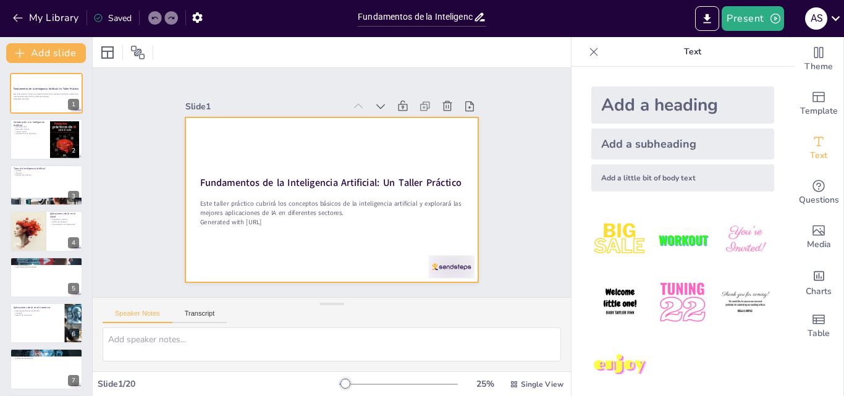
checkbox input "true"
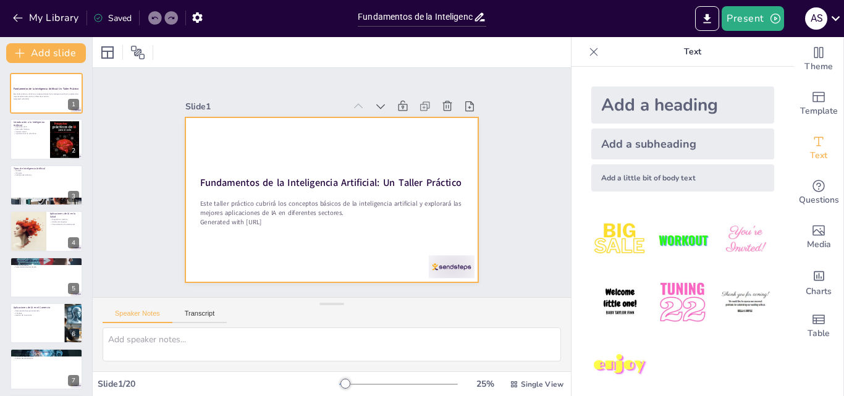
checkbox input "true"
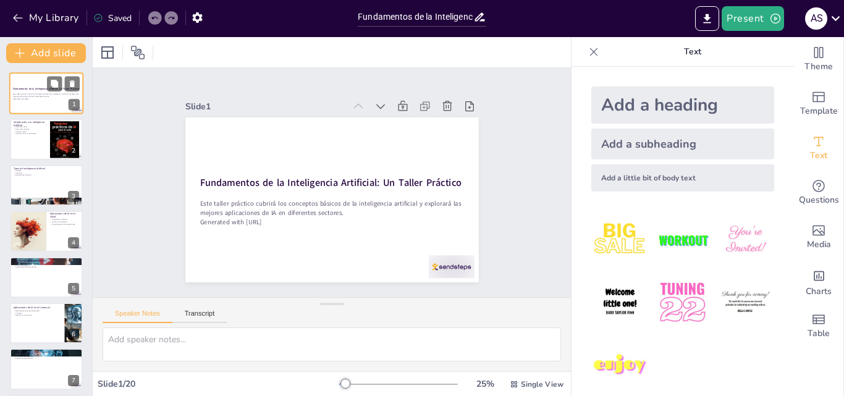
checkbox input "true"
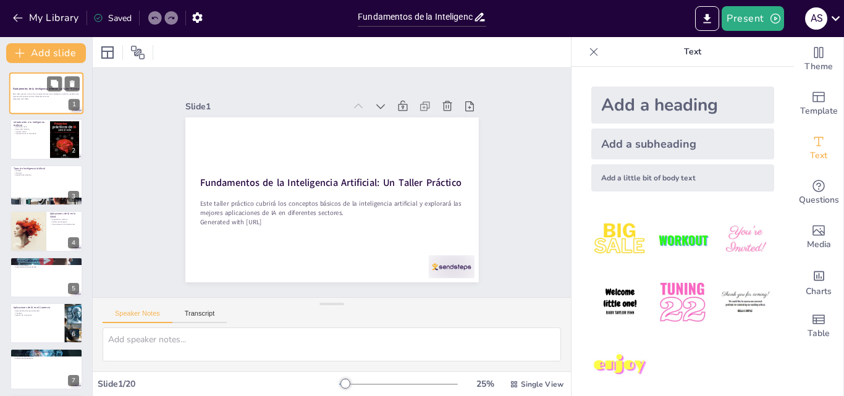
checkbox input "true"
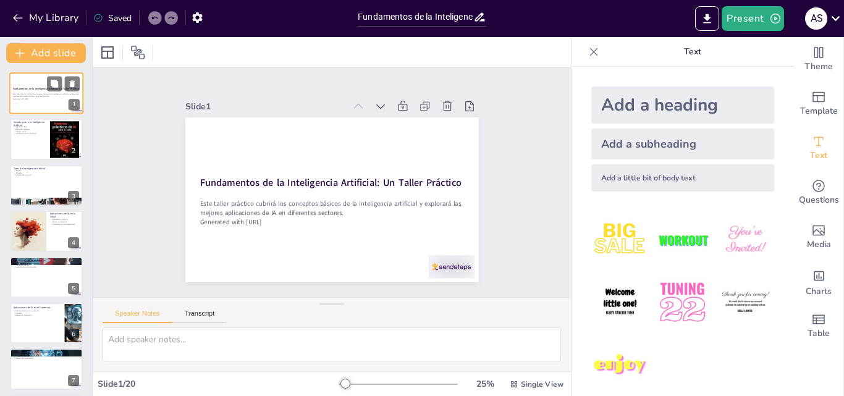
checkbox input "true"
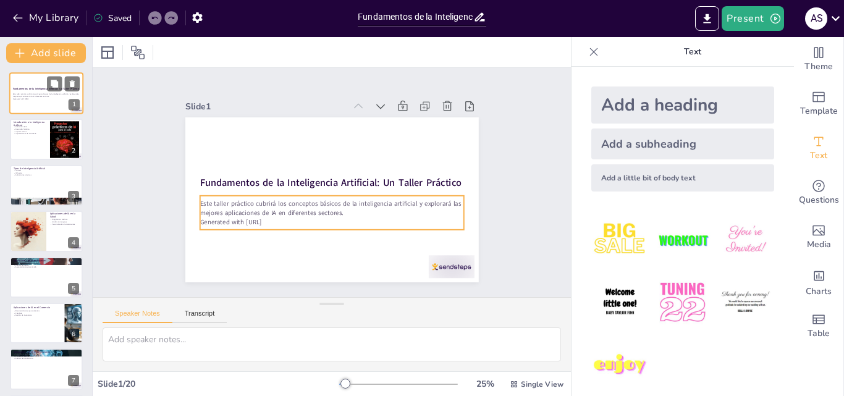
checkbox input "true"
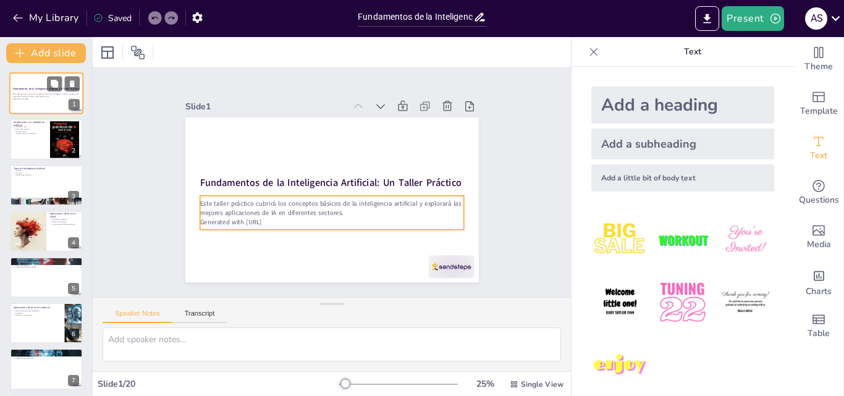
checkbox input "true"
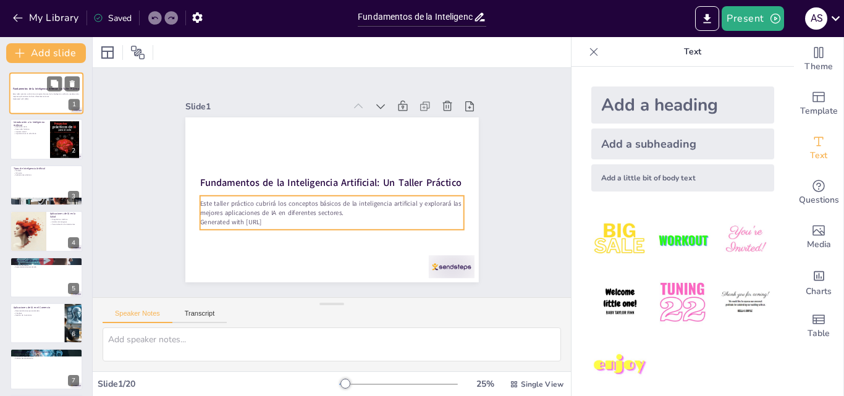
checkbox input "true"
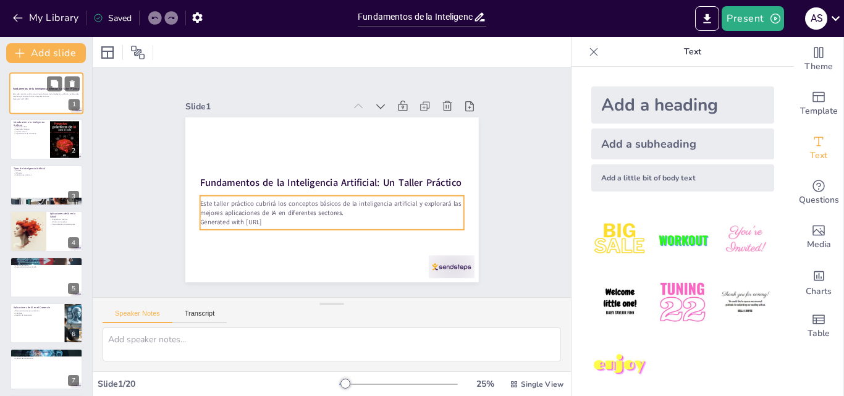
checkbox input "true"
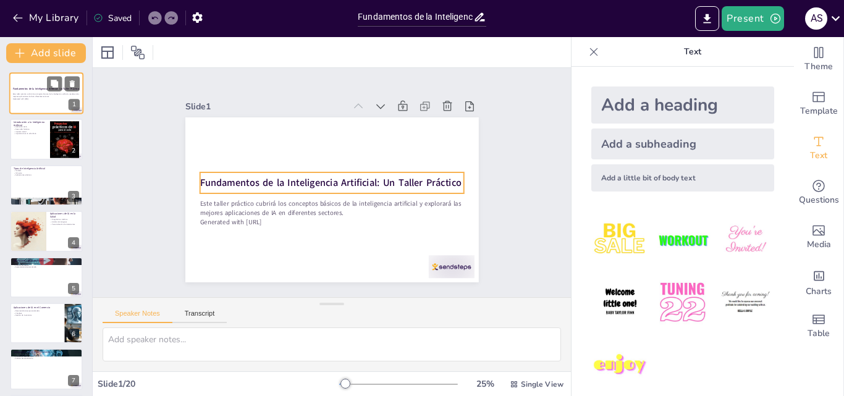
click at [38, 90] on strong "Fundamentos de la Inteligencia Artificial: Un Taller Práctico" at bounding box center [46, 88] width 66 height 3
checkbox input "true"
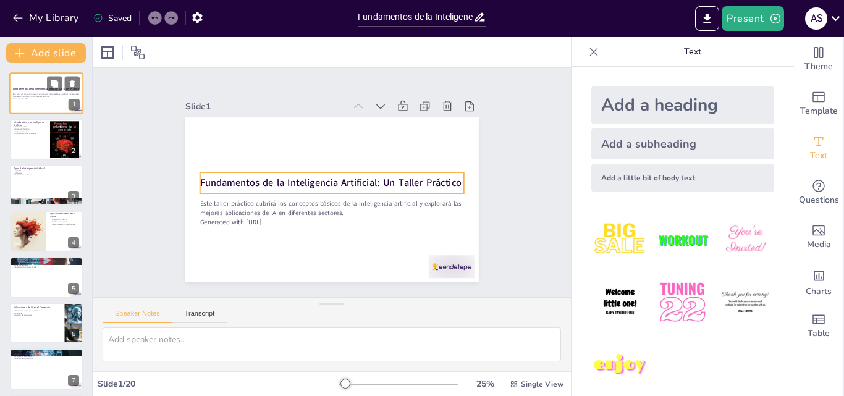
checkbox input "true"
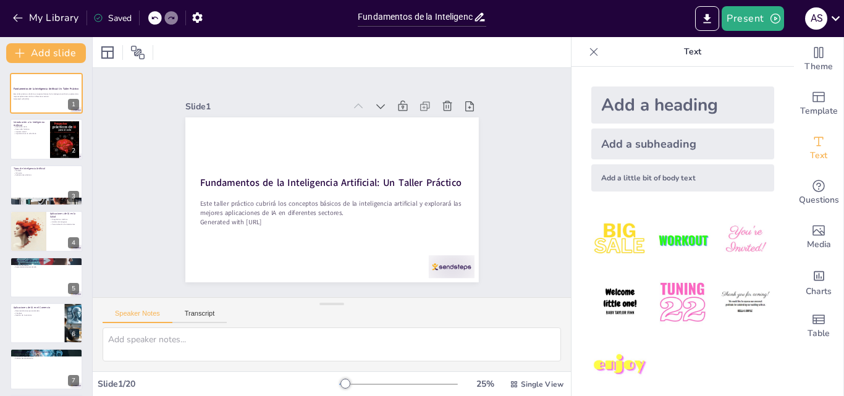
checkbox input "true"
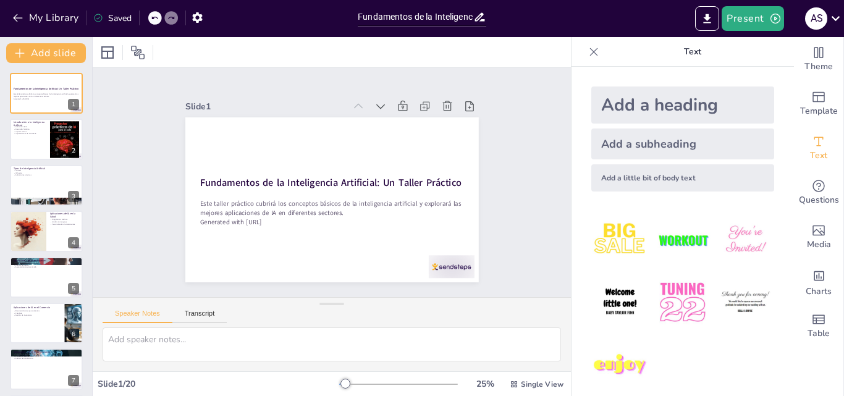
checkbox input "true"
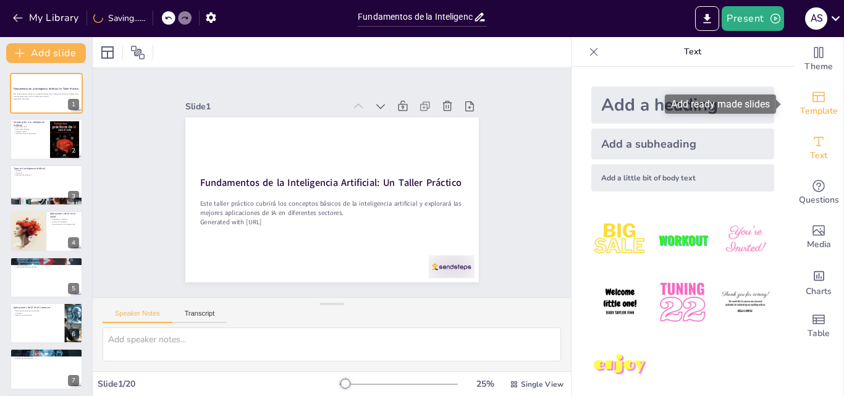
click at [816, 106] on span "Template" at bounding box center [819, 111] width 38 height 14
checkbox input "true"
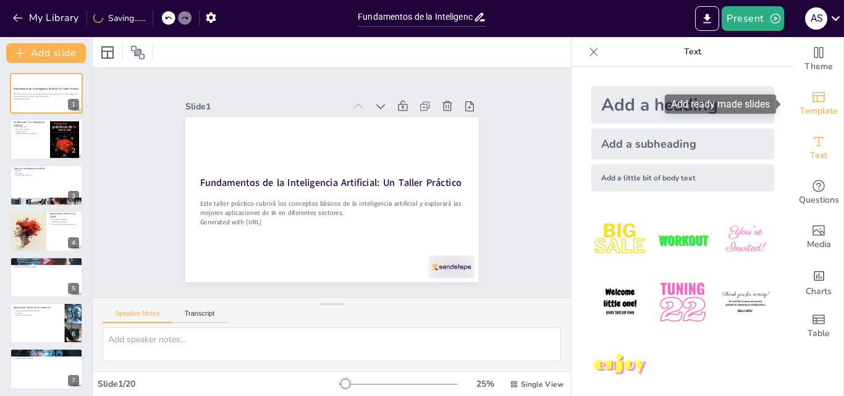
checkbox input "true"
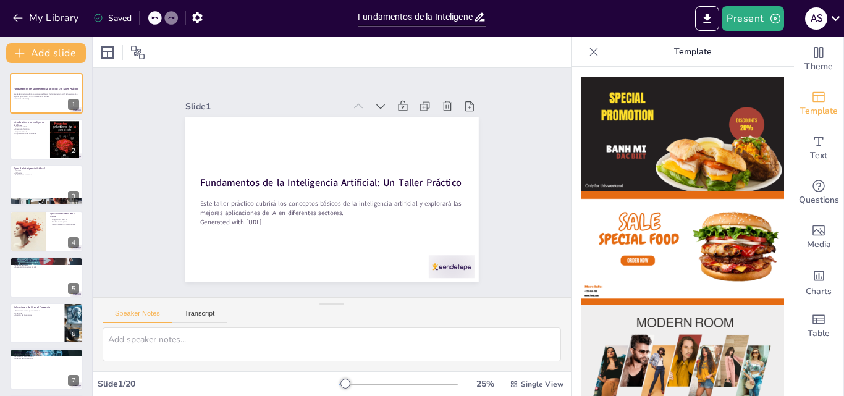
click at [689, 341] on img at bounding box center [682, 362] width 203 height 114
checkbox input "true"
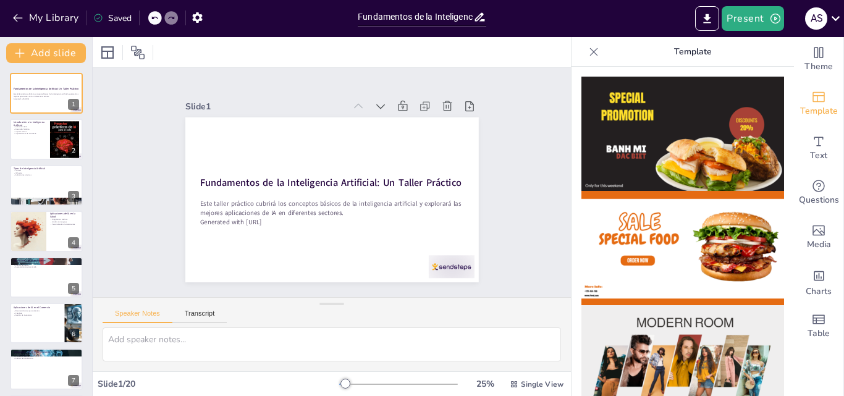
checkbox input "true"
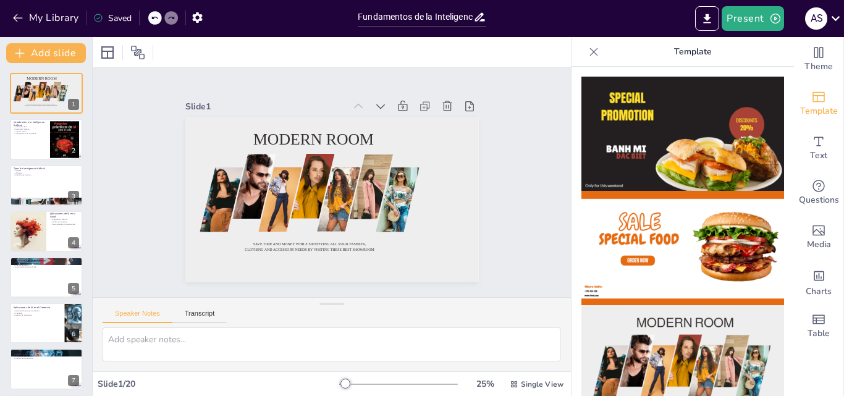
checkbox input "true"
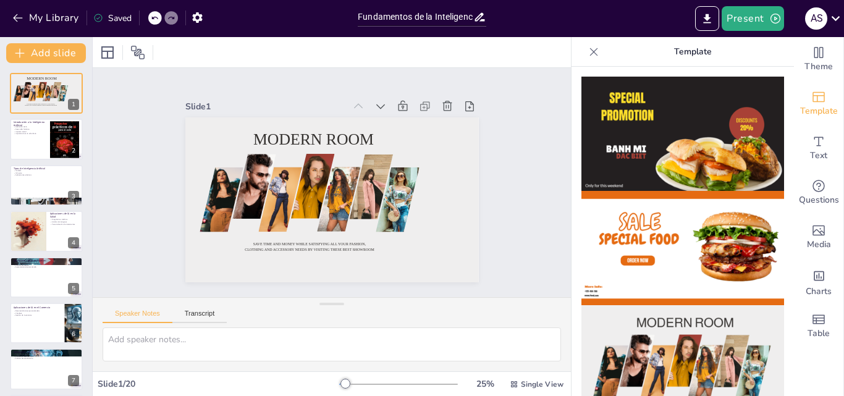
checkbox input "true"
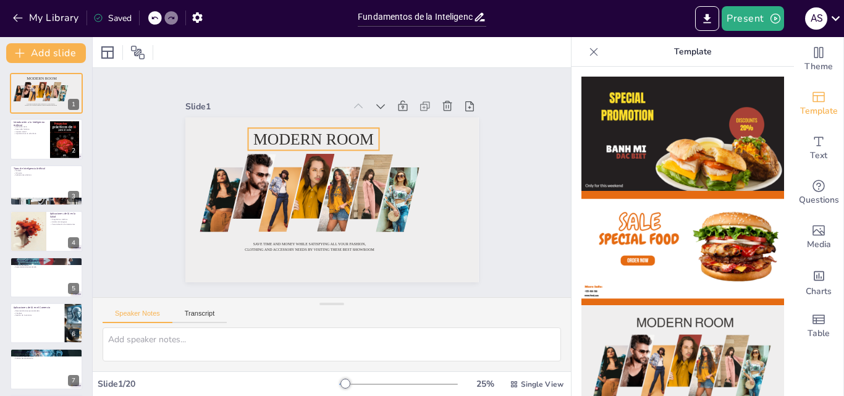
checkbox input "true"
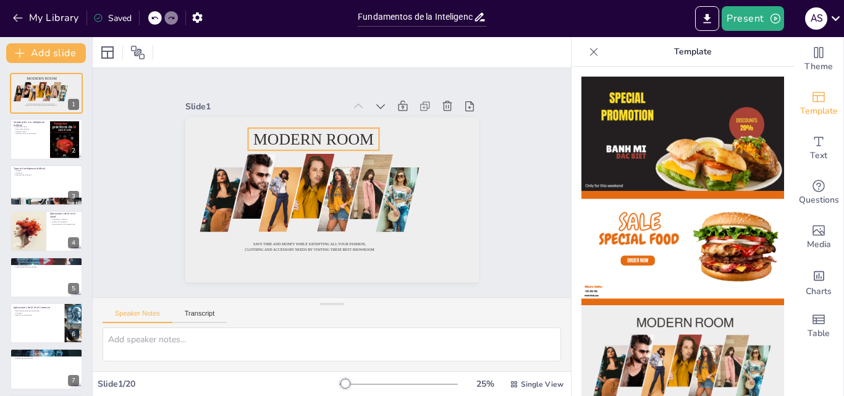
checkbox input "true"
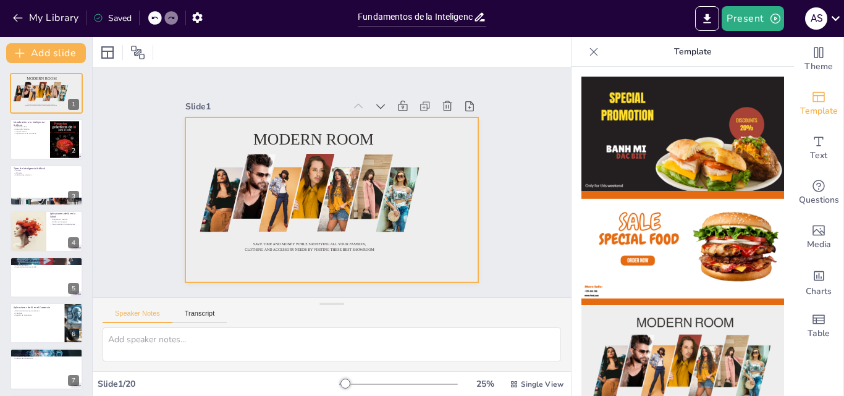
checkbox input "true"
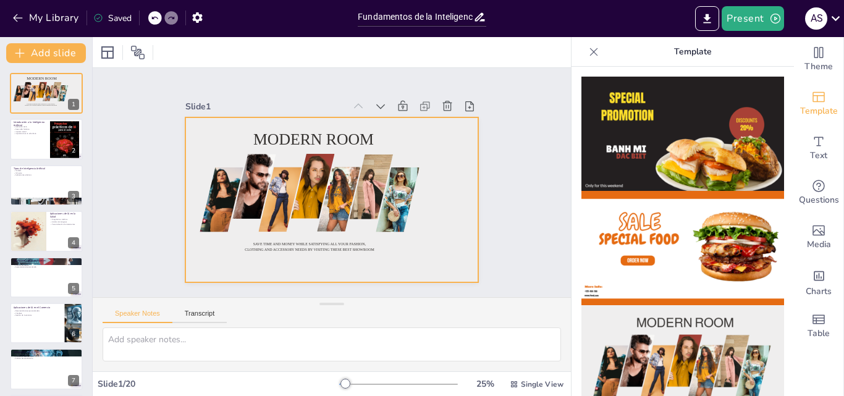
checkbox input "true"
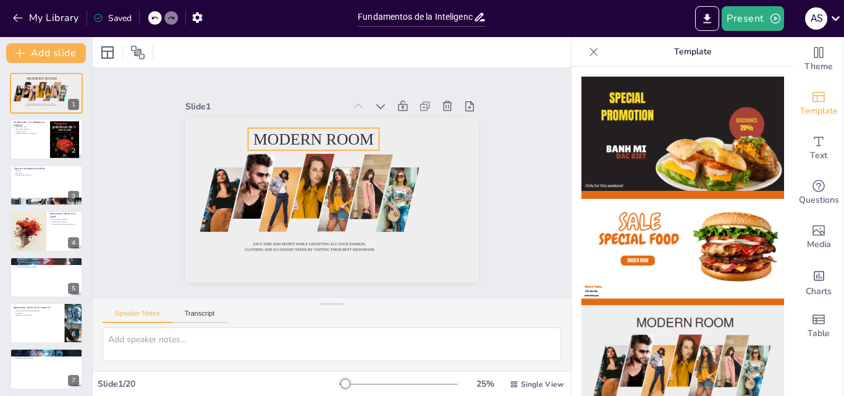
checkbox input "true"
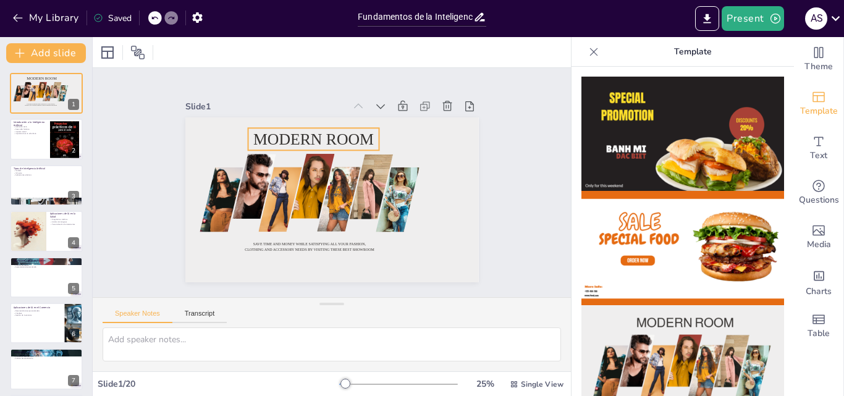
checkbox input "true"
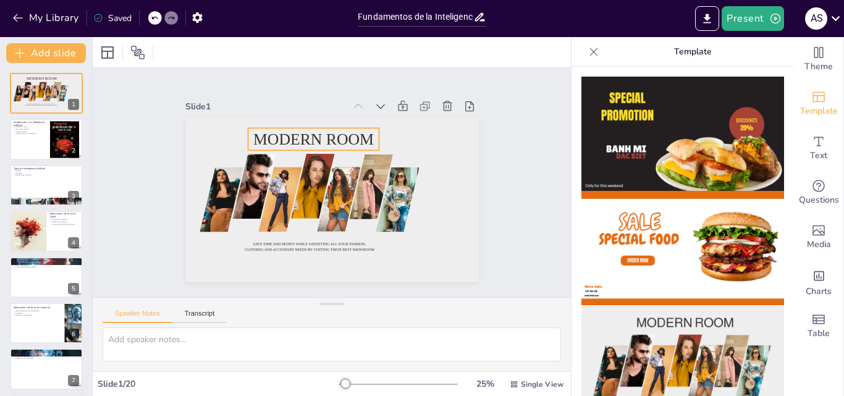
checkbox input "true"
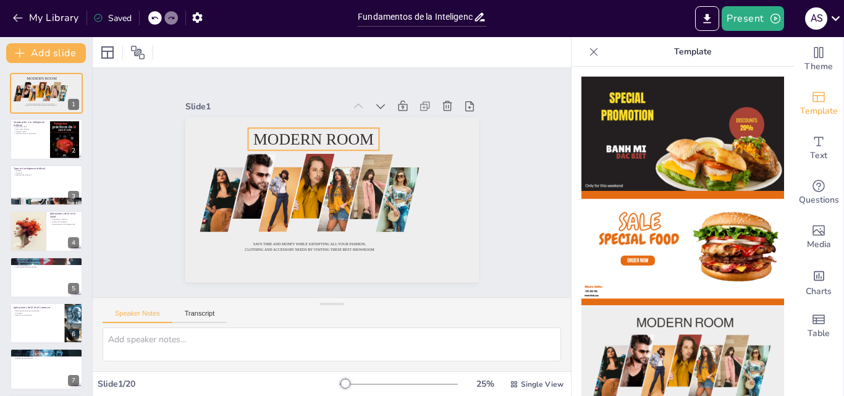
checkbox input "true"
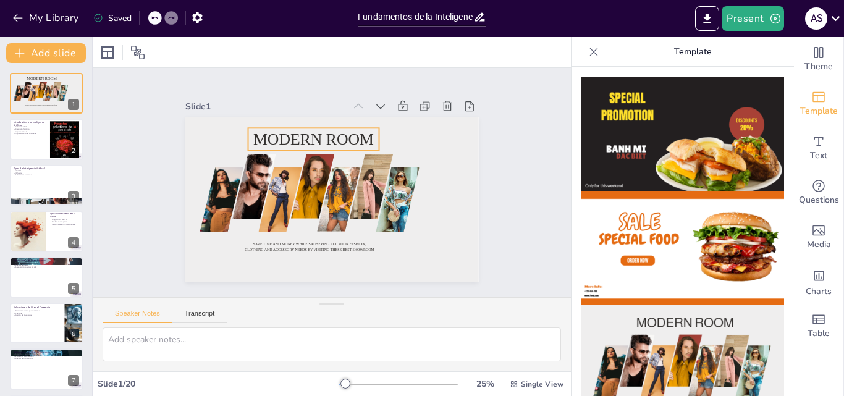
checkbox input "true"
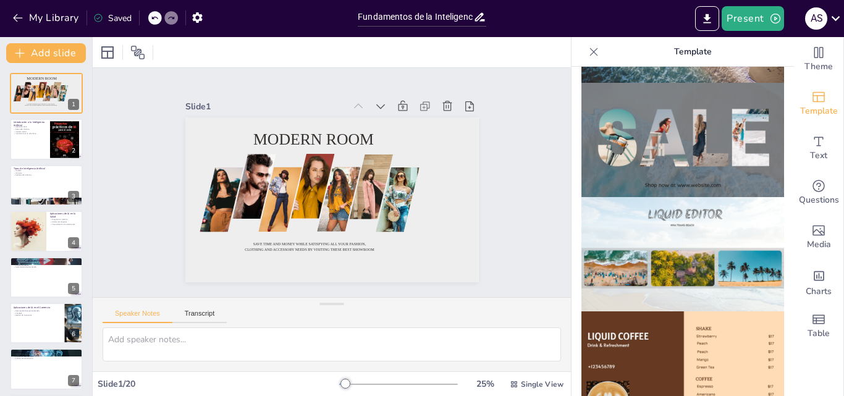
scroll to position [555, 0]
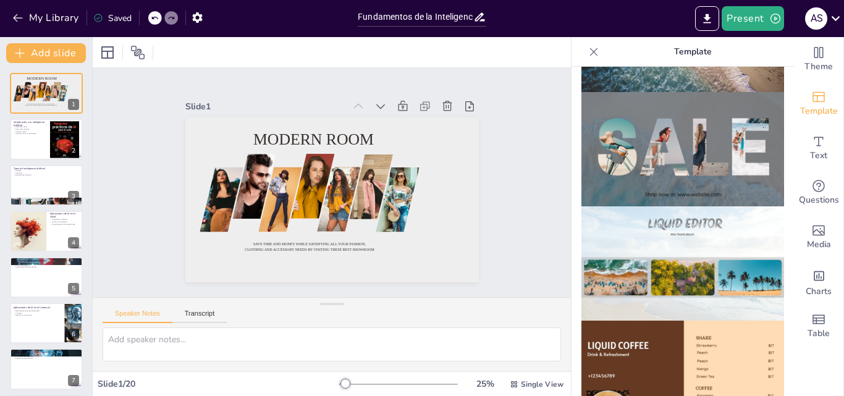
click at [681, 146] on img at bounding box center [682, 149] width 203 height 114
checkbox input "true"
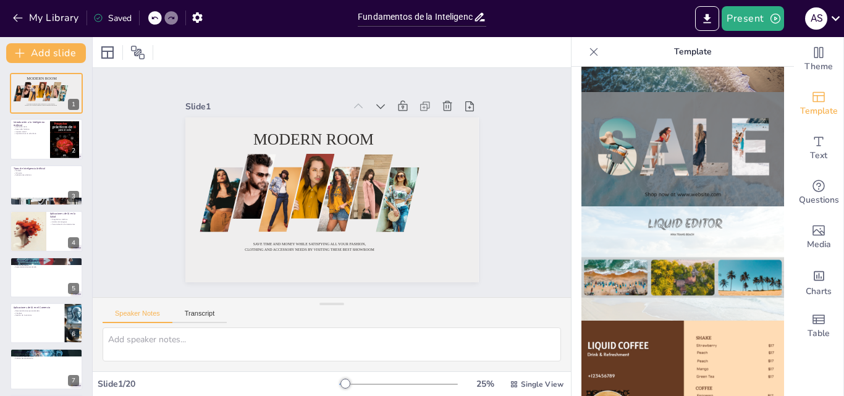
checkbox input "true"
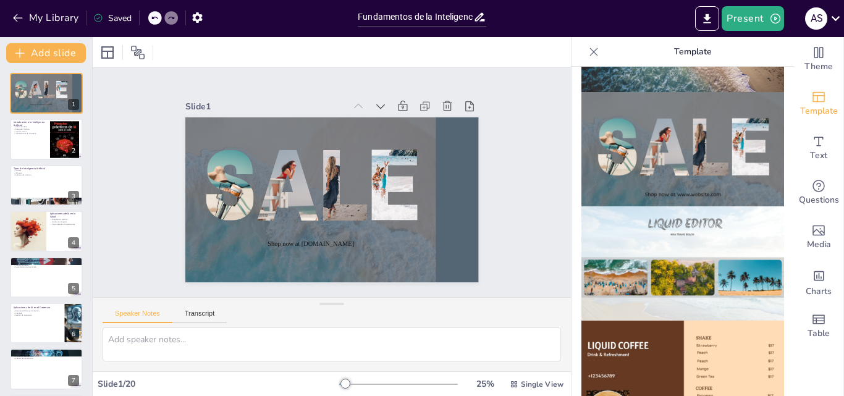
checkbox input "true"
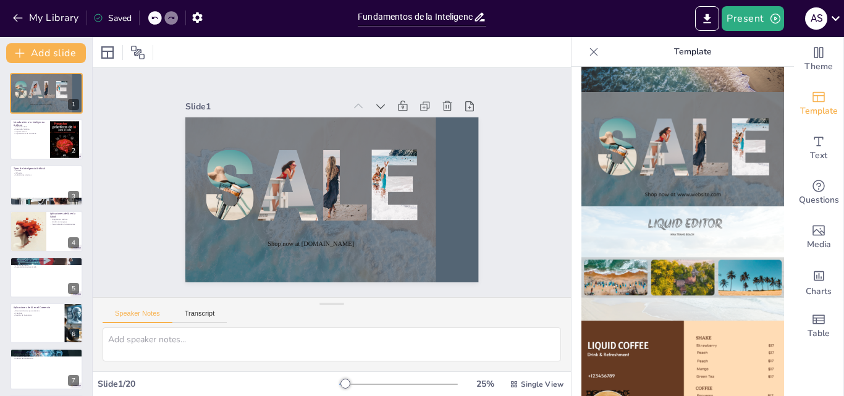
checkbox input "true"
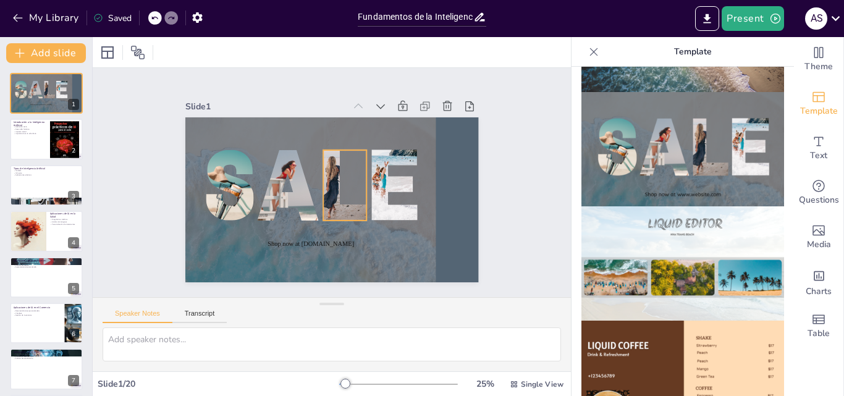
checkbox input "true"
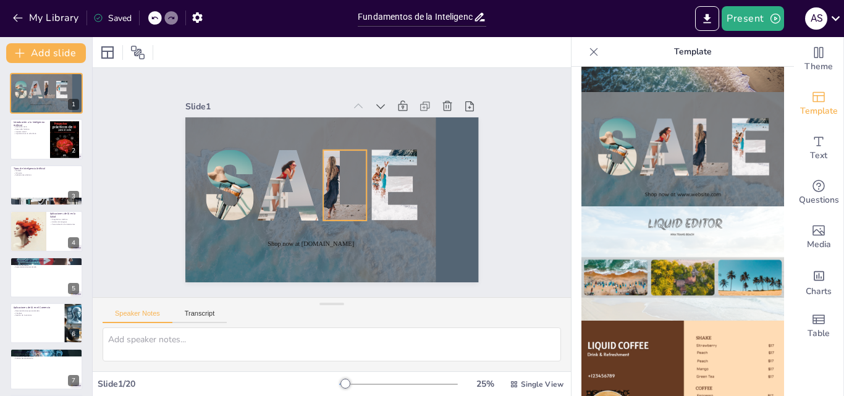
checkbox input "true"
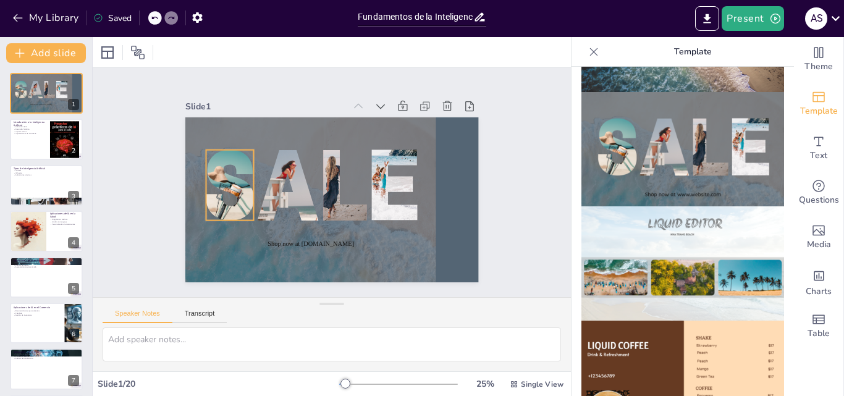
checkbox input "true"
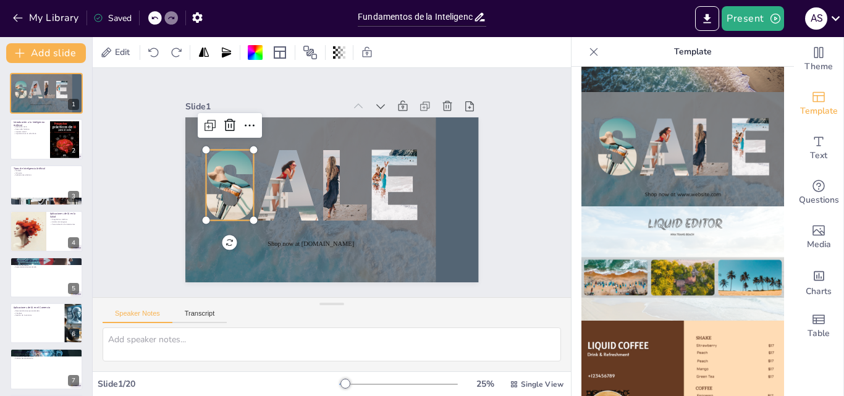
click at [238, 201] on div at bounding box center [209, 185] width 106 height 70
checkbox input "true"
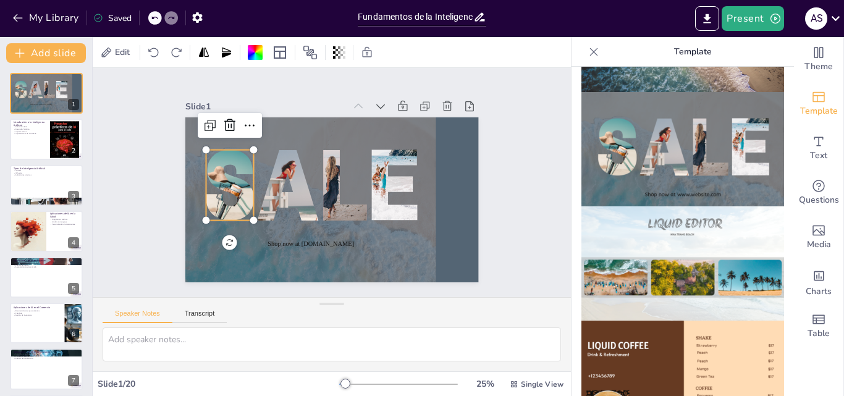
checkbox input "true"
click at [238, 200] on div at bounding box center [209, 185] width 106 height 70
checkbox input "true"
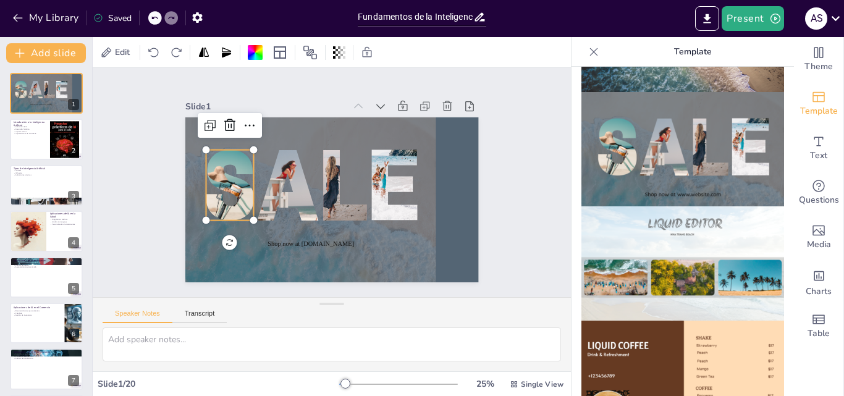
checkbox input "true"
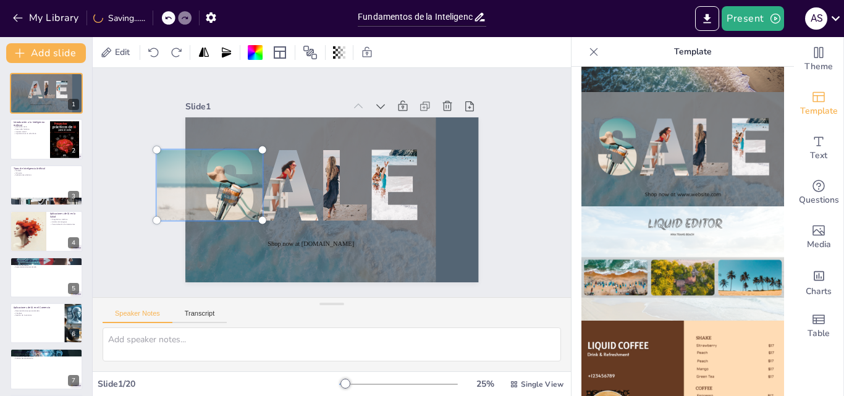
checkbox input "true"
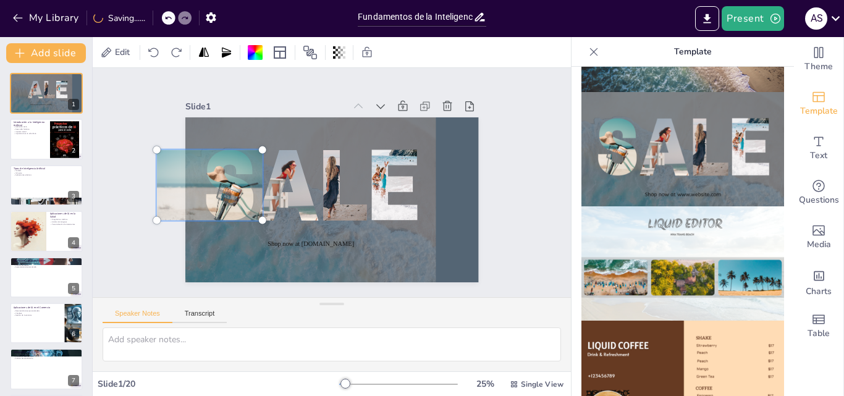
checkbox input "true"
click at [238, 200] on div at bounding box center [209, 185] width 120 height 85
checkbox input "true"
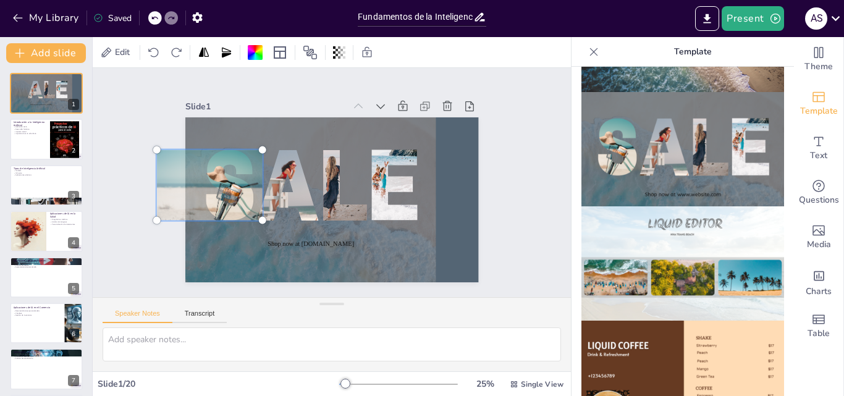
checkbox input "true"
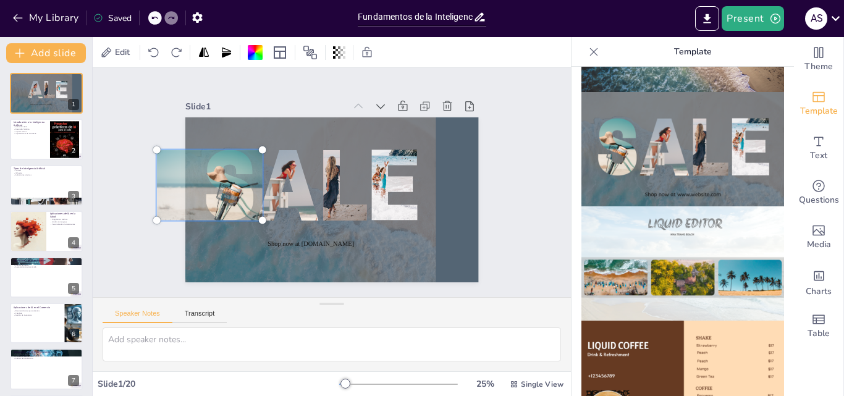
checkbox input "true"
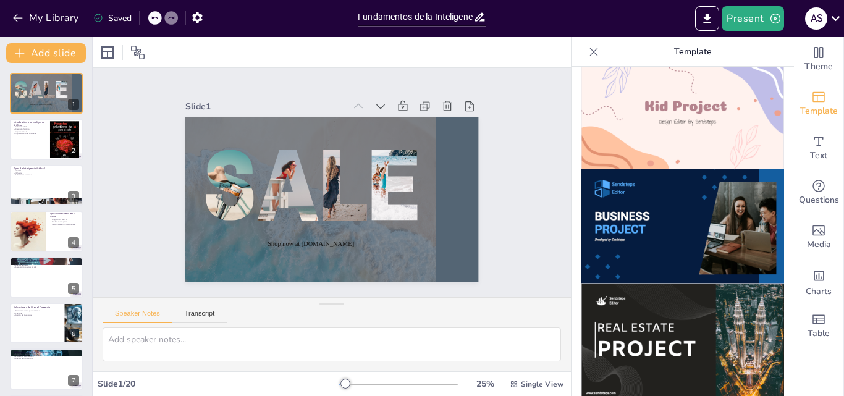
scroll to position [944, 0]
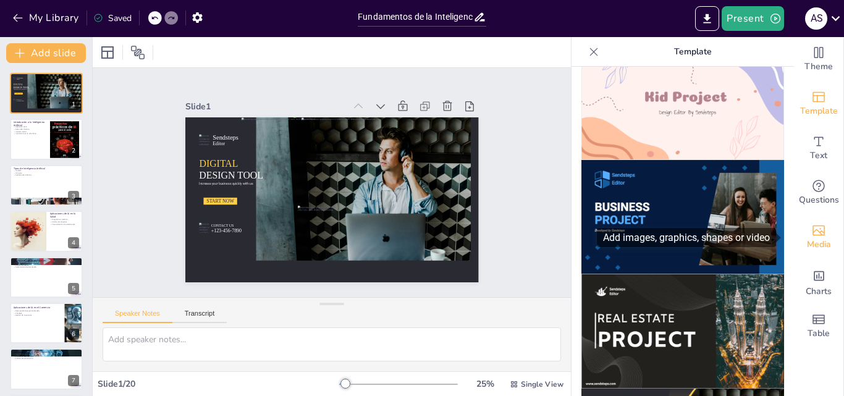
click at [813, 233] on icon "Add images, graphics, shapes or video" at bounding box center [818, 230] width 15 height 15
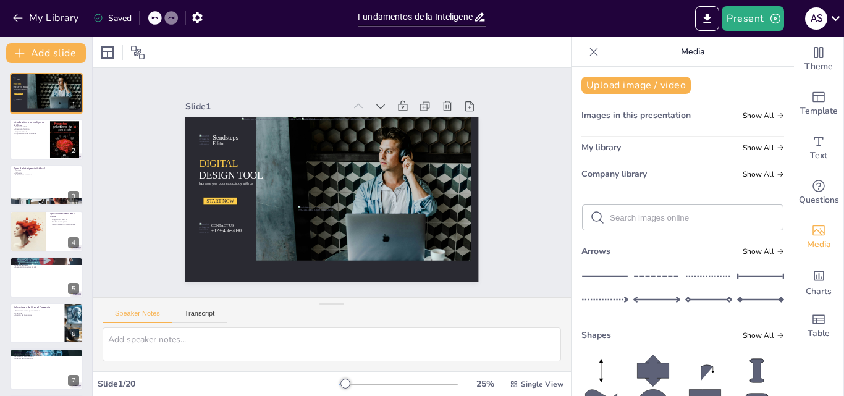
click at [619, 216] on input "text" at bounding box center [693, 217] width 166 height 9
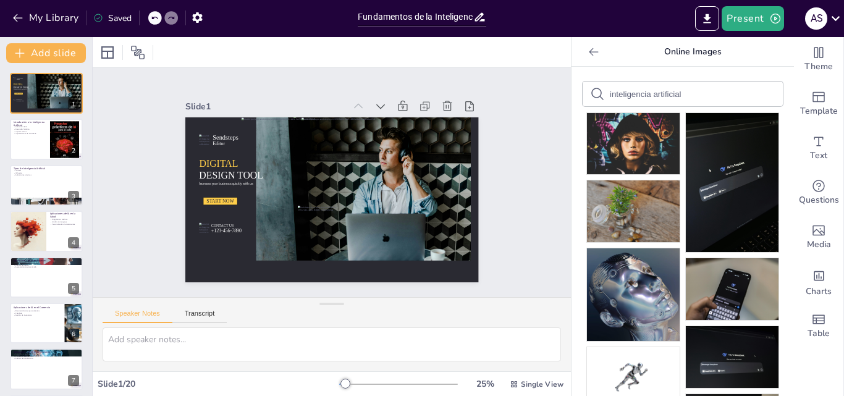
drag, startPoint x: 782, startPoint y: 146, endPoint x: 770, endPoint y: 218, distance: 73.3
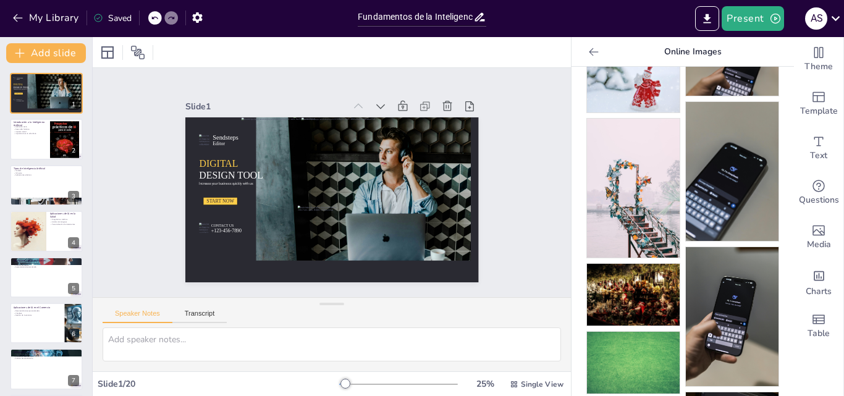
scroll to position [375, 0]
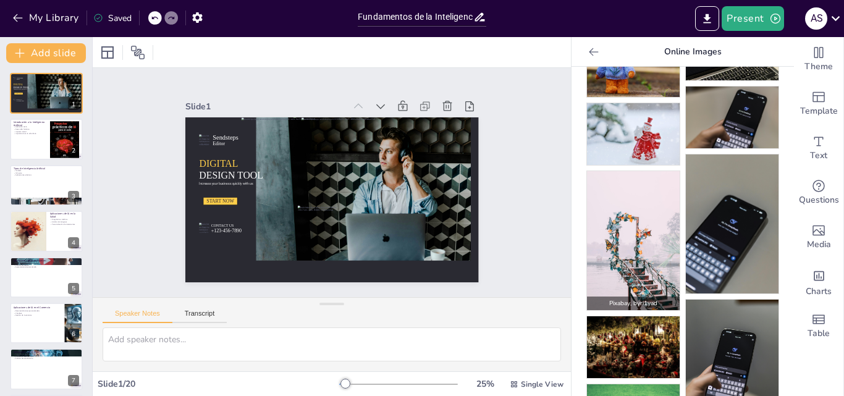
click at [623, 235] on img at bounding box center [633, 240] width 93 height 139
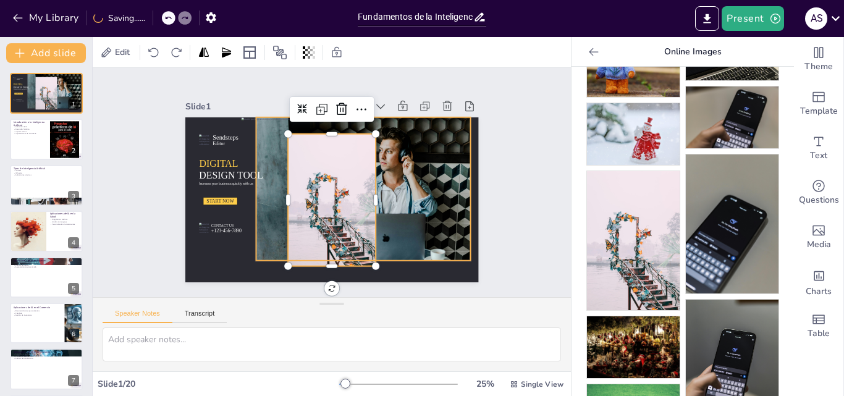
click at [404, 171] on div at bounding box center [351, 190] width 240 height 159
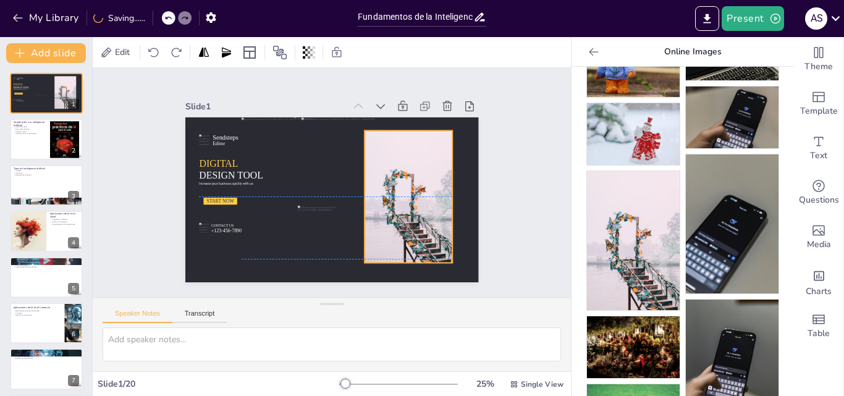
drag, startPoint x: 349, startPoint y: 177, endPoint x: 425, endPoint y: 167, distance: 76.6
click at [425, 167] on div at bounding box center [408, 196] width 88 height 132
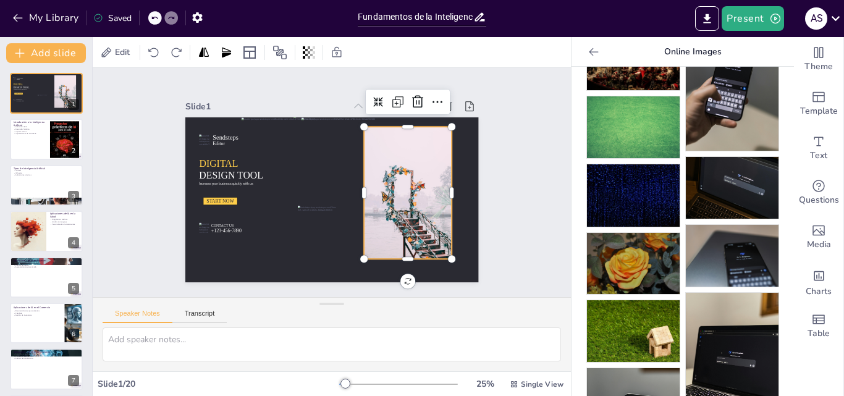
scroll to position [670, 0]
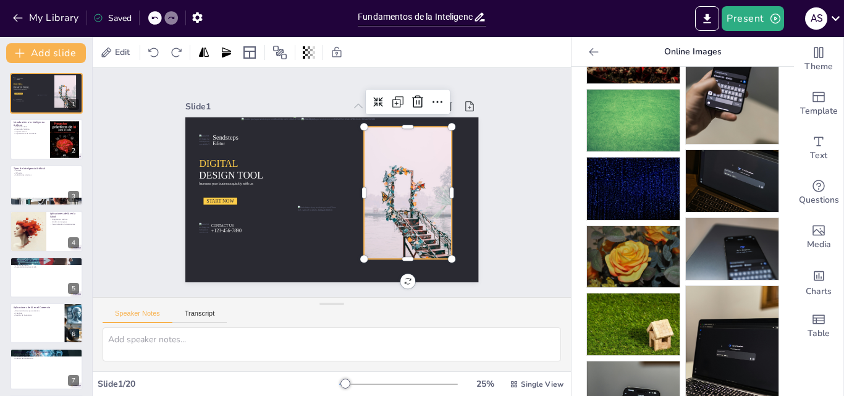
drag, startPoint x: 754, startPoint y: 269, endPoint x: 740, endPoint y: 314, distance: 46.5
click at [740, 314] on img at bounding box center [732, 355] width 93 height 139
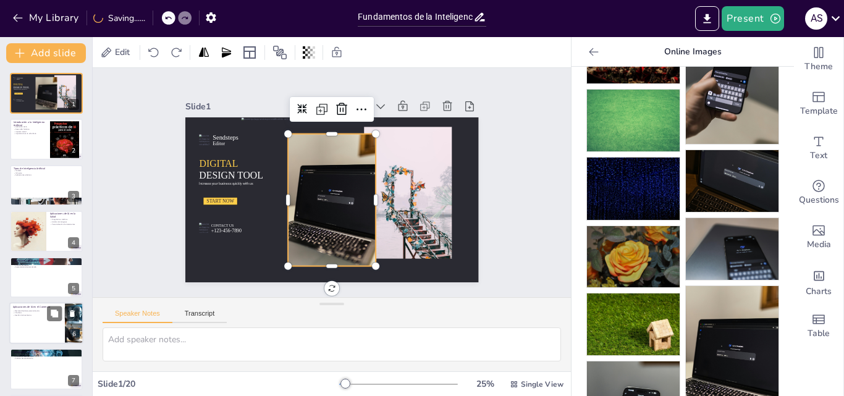
click at [37, 303] on div at bounding box center [46, 323] width 74 height 42
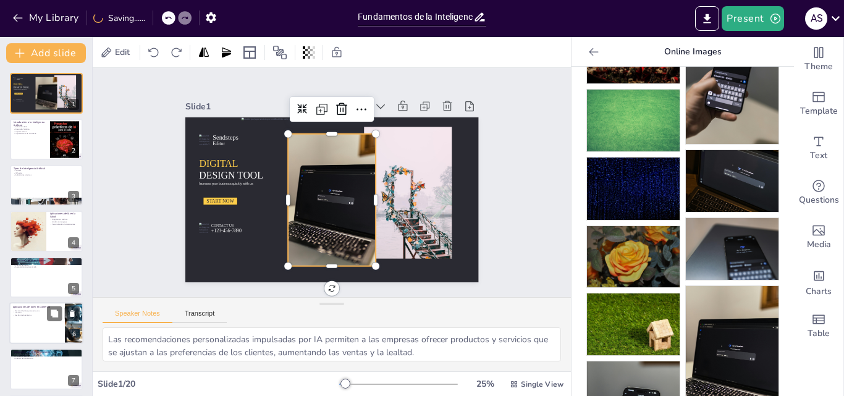
scroll to position [94, 0]
